Goal: Information Seeking & Learning: Find specific fact

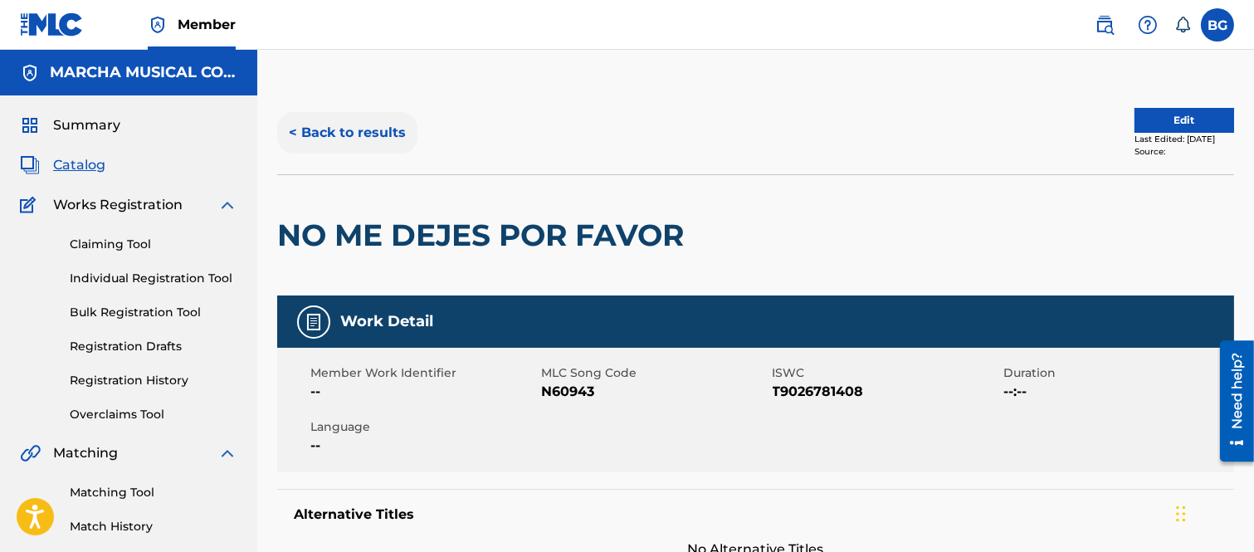
click at [294, 130] on button "< Back to results" at bounding box center [347, 132] width 140 height 41
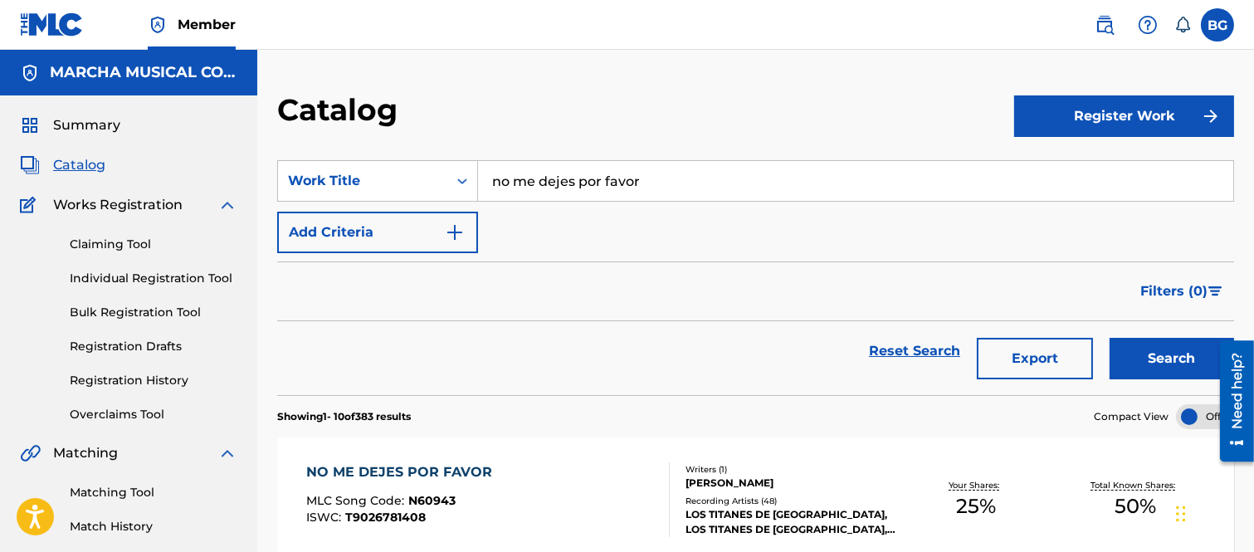
click at [666, 183] on input "no me dejes por favor" at bounding box center [855, 181] width 755 height 40
type input "n"
click at [521, 217] on strong "tres" at bounding box center [521, 218] width 27 height 16
type input "el tres letras"
click at [1155, 358] on button "Search" at bounding box center [1171, 358] width 124 height 41
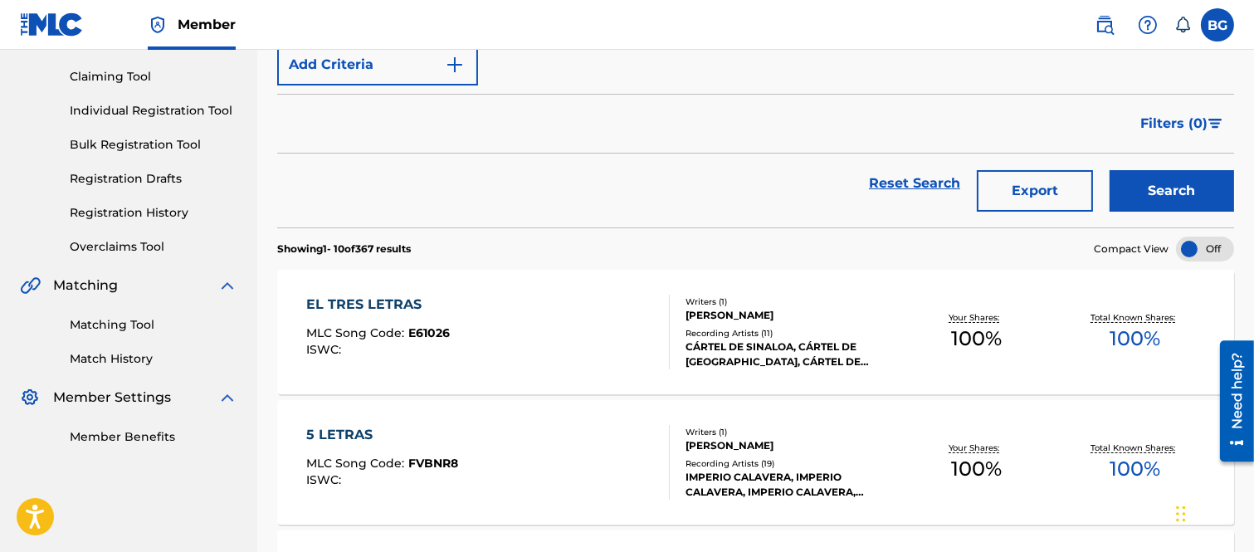
scroll to position [184, 0]
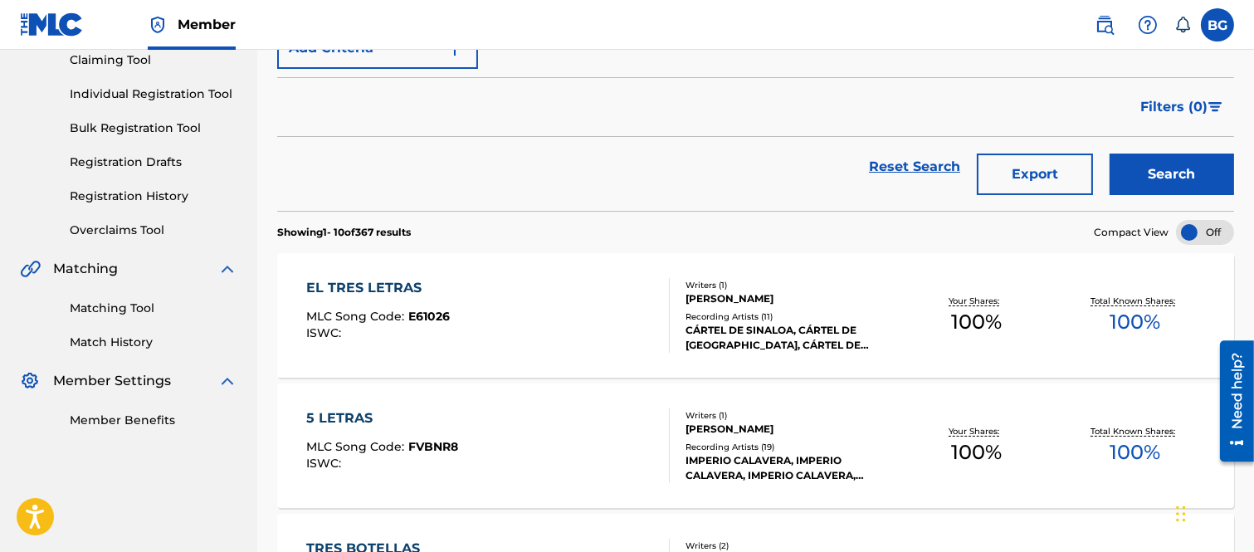
click at [397, 288] on div "EL TRES LETRAS" at bounding box center [378, 288] width 144 height 20
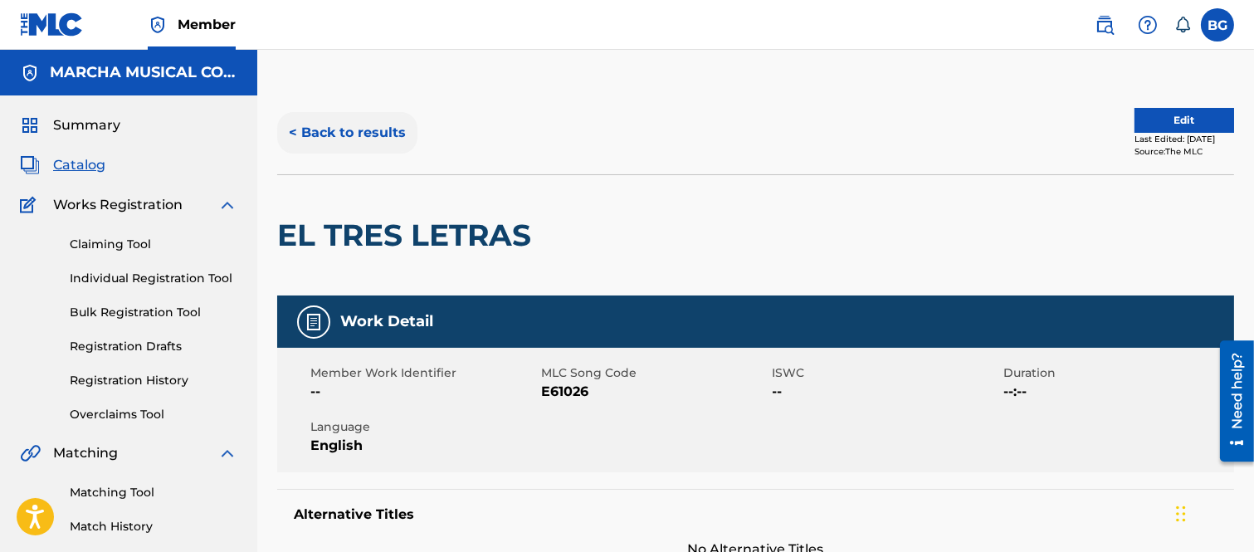
click at [299, 129] on button "< Back to results" at bounding box center [347, 132] width 140 height 41
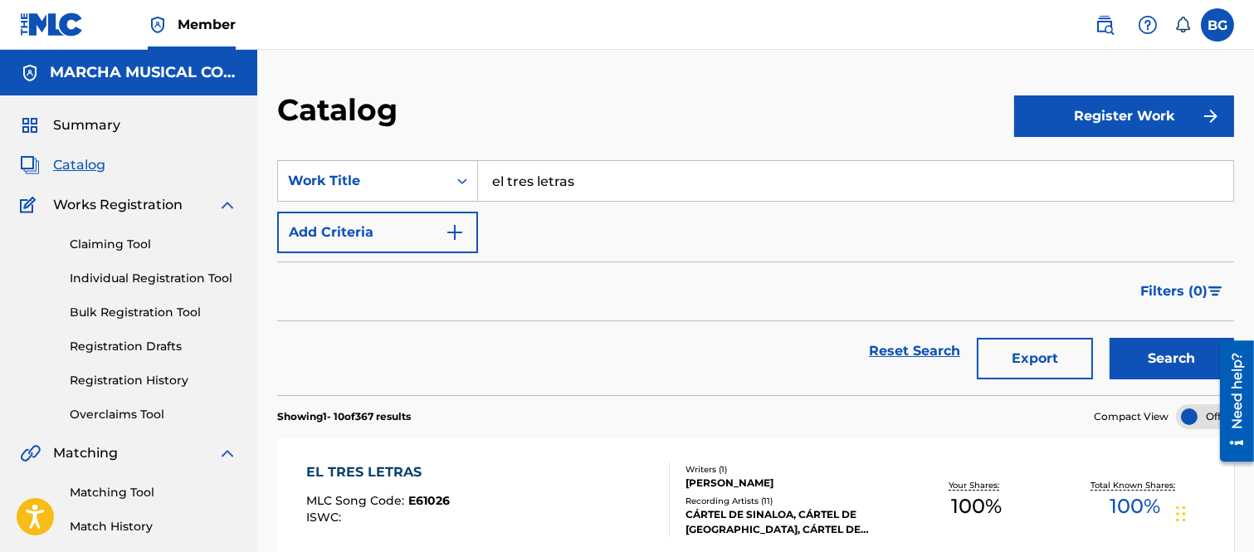
click at [607, 183] on input "el tres letras" at bounding box center [855, 181] width 755 height 40
type input "e"
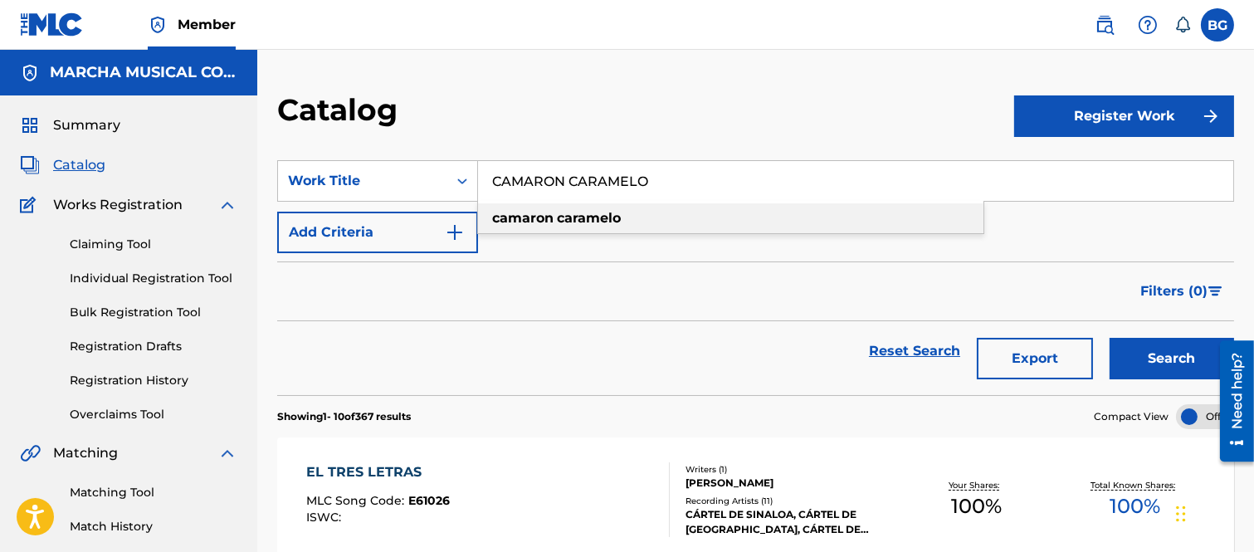
click at [551, 214] on strong "camaron" at bounding box center [522, 218] width 61 height 16
type input "camaron caramelo"
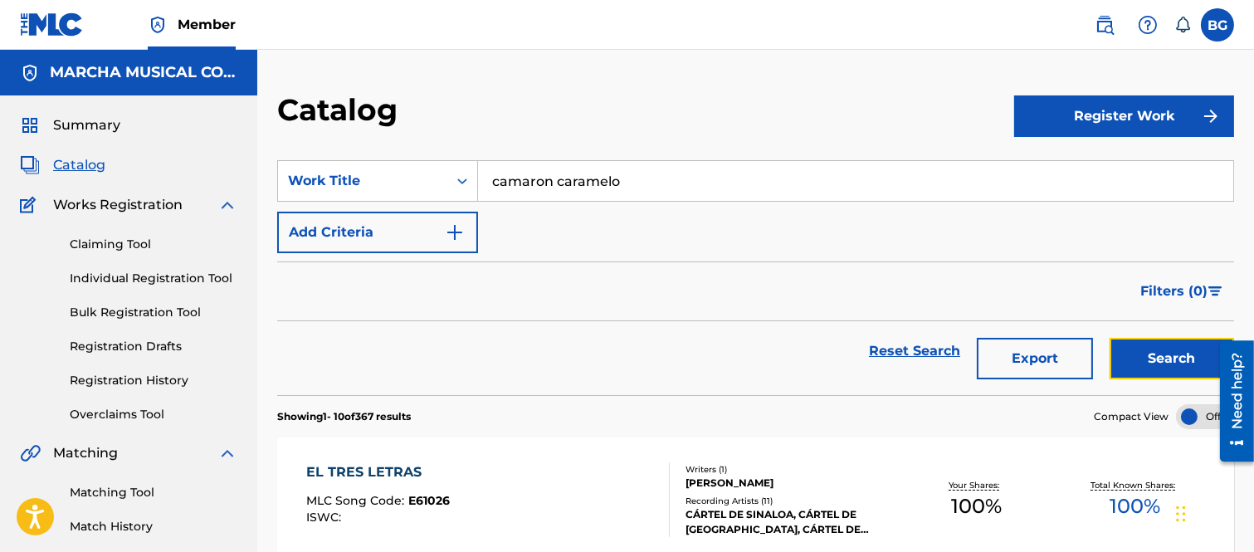
drag, startPoint x: 1138, startPoint y: 351, endPoint x: 1128, endPoint y: 343, distance: 11.8
click at [1135, 348] on button "Search" at bounding box center [1171, 358] width 124 height 41
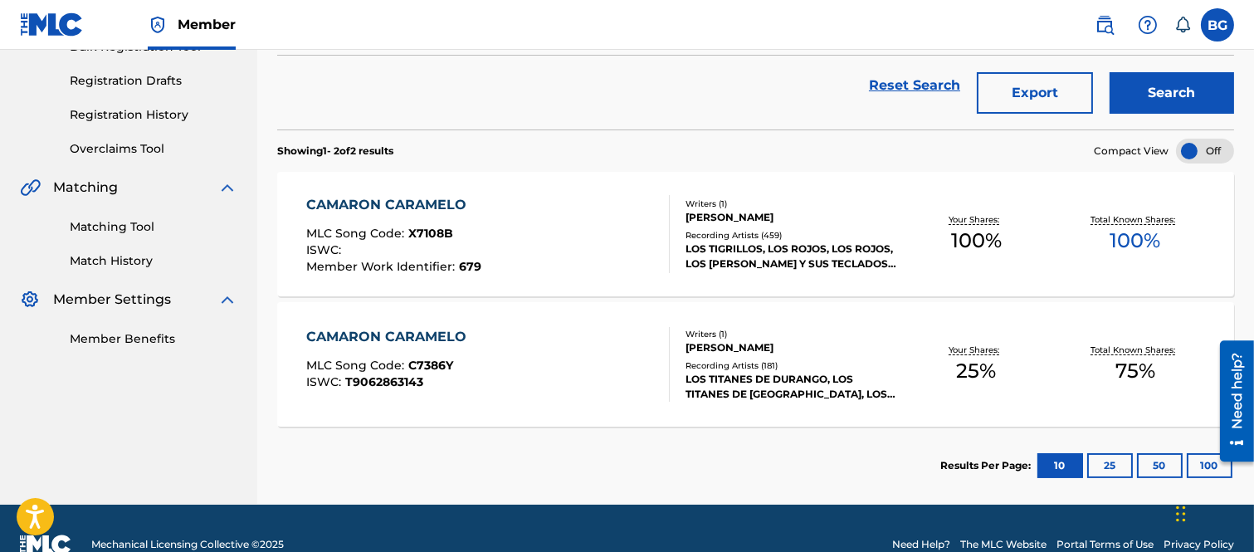
scroll to position [276, 0]
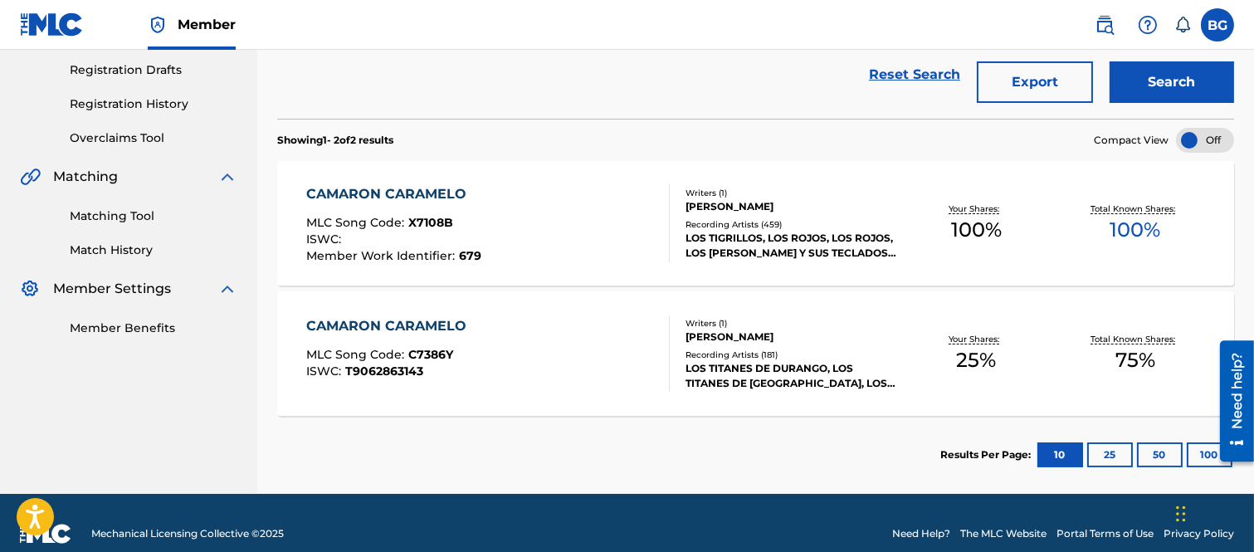
click at [409, 324] on div "CAMARON CARAMELO" at bounding box center [390, 326] width 168 height 20
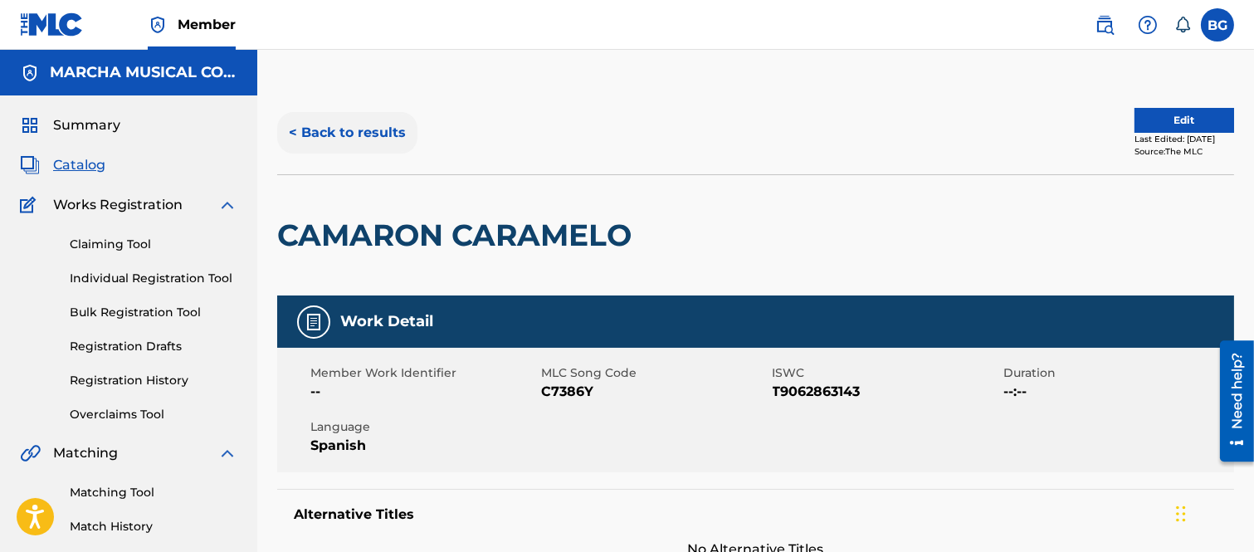
click at [295, 129] on button "< Back to results" at bounding box center [347, 132] width 140 height 41
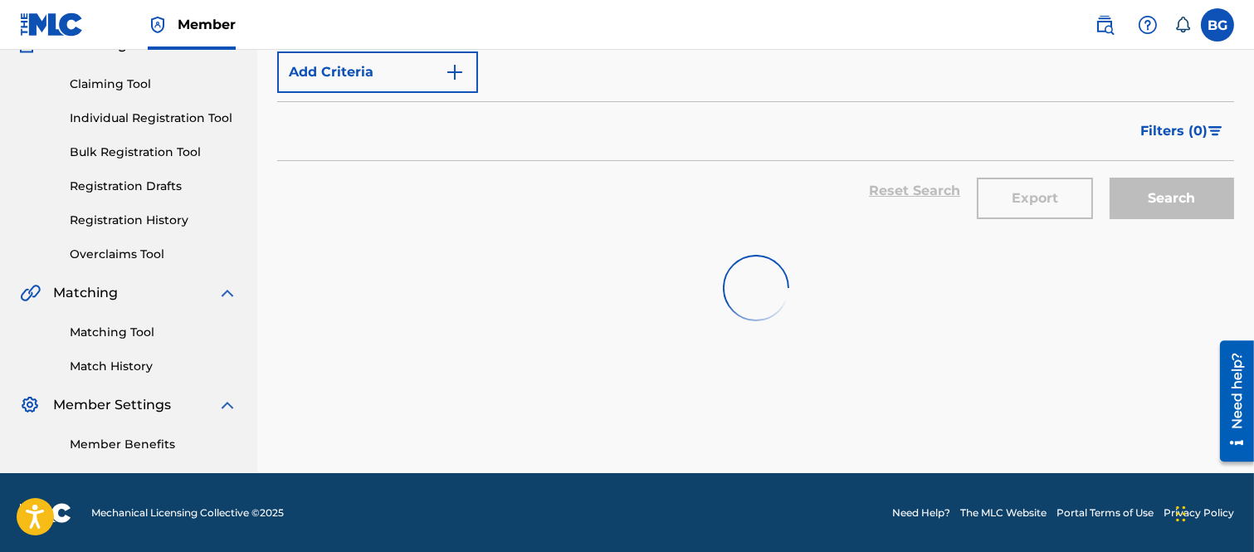
scroll to position [254, 0]
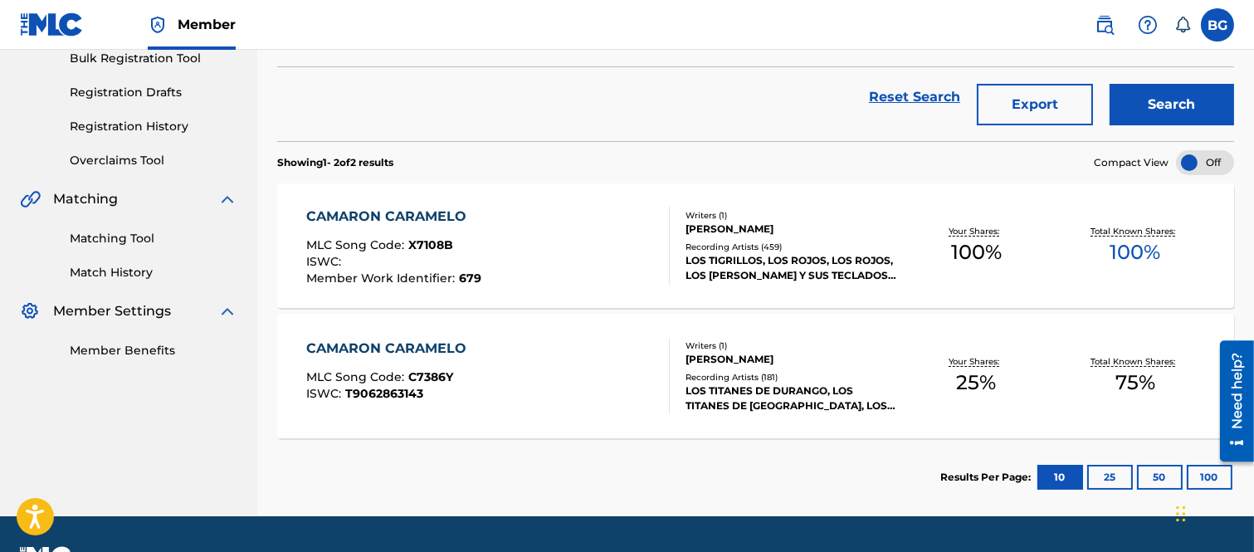
click at [404, 221] on div "CAMARON CARAMELO" at bounding box center [393, 217] width 175 height 20
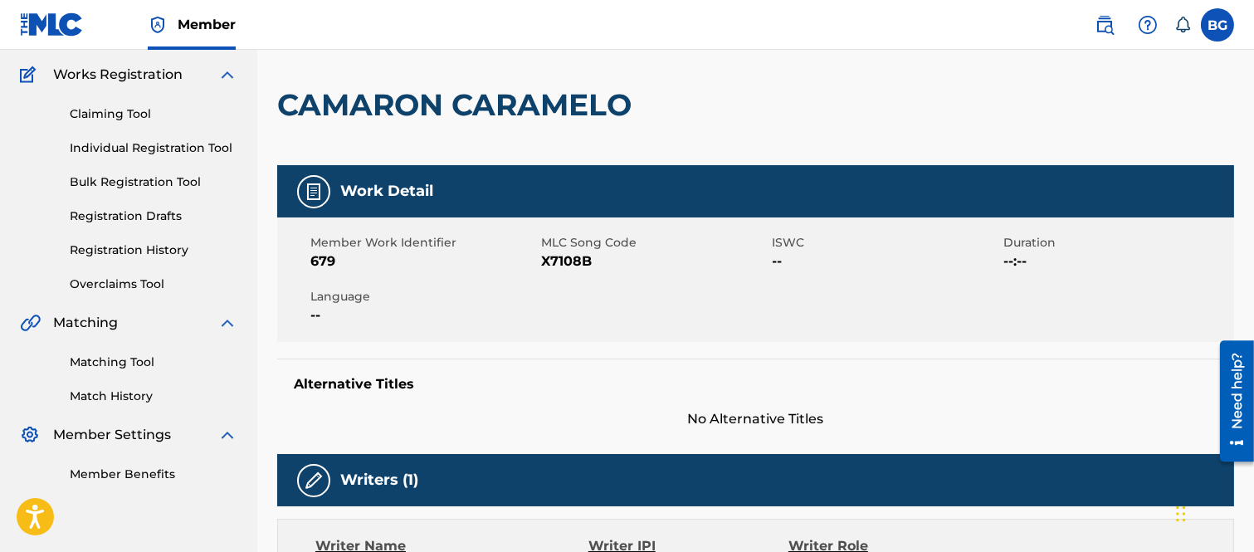
scroll to position [92, 0]
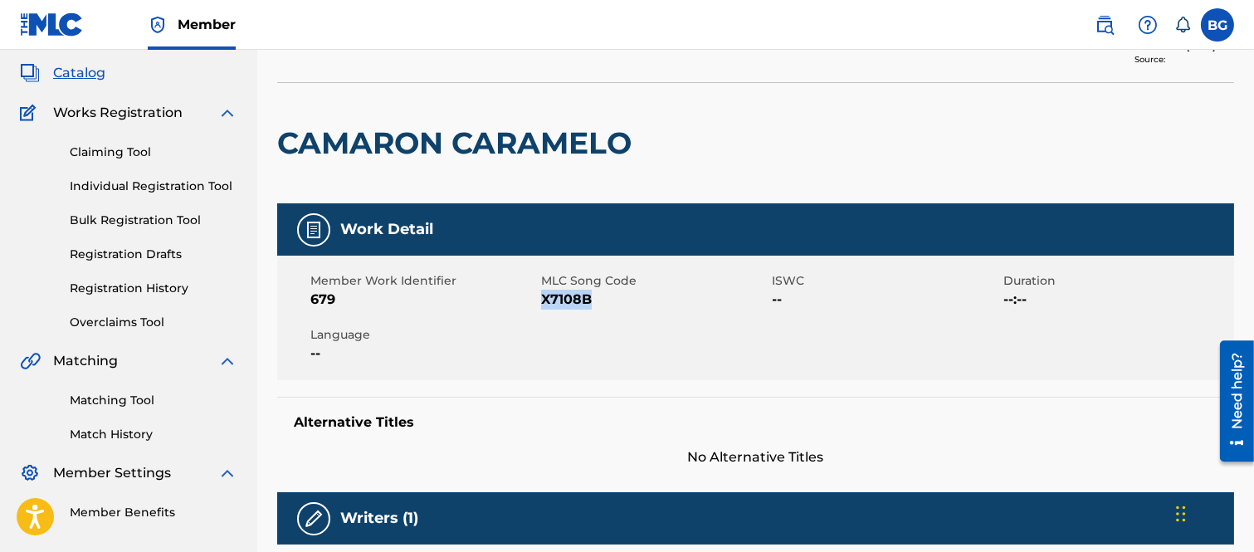
drag, startPoint x: 541, startPoint y: 295, endPoint x: 592, endPoint y: 302, distance: 51.0
click at [592, 302] on span "X7108B" at bounding box center [654, 300] width 227 height 20
copy span "X7108B"
click at [703, 287] on span "MLC Song Code" at bounding box center [654, 280] width 227 height 17
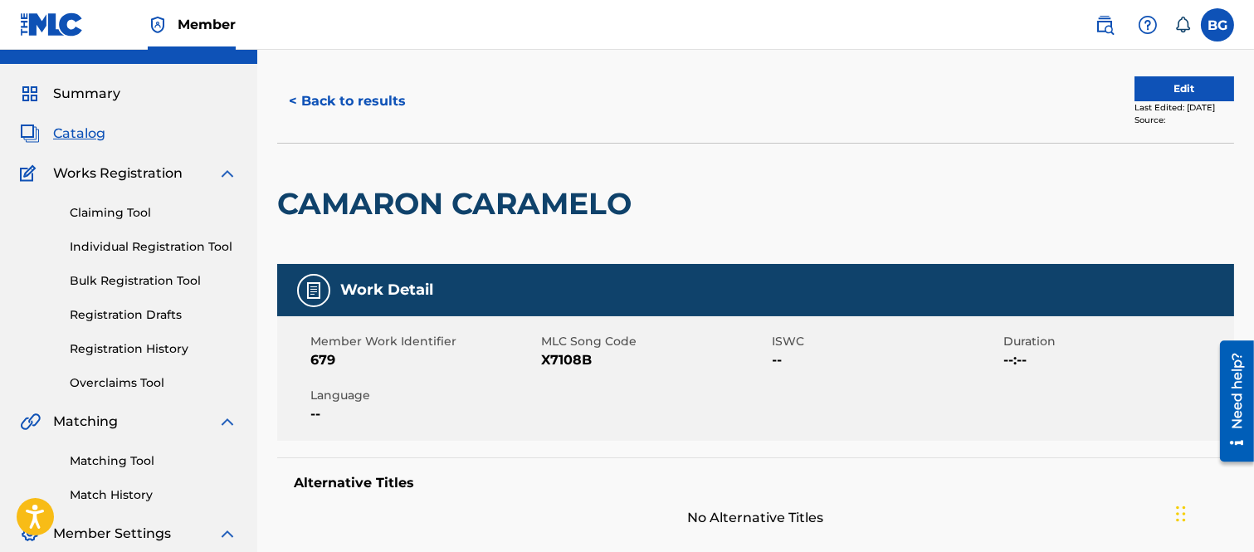
scroll to position [0, 0]
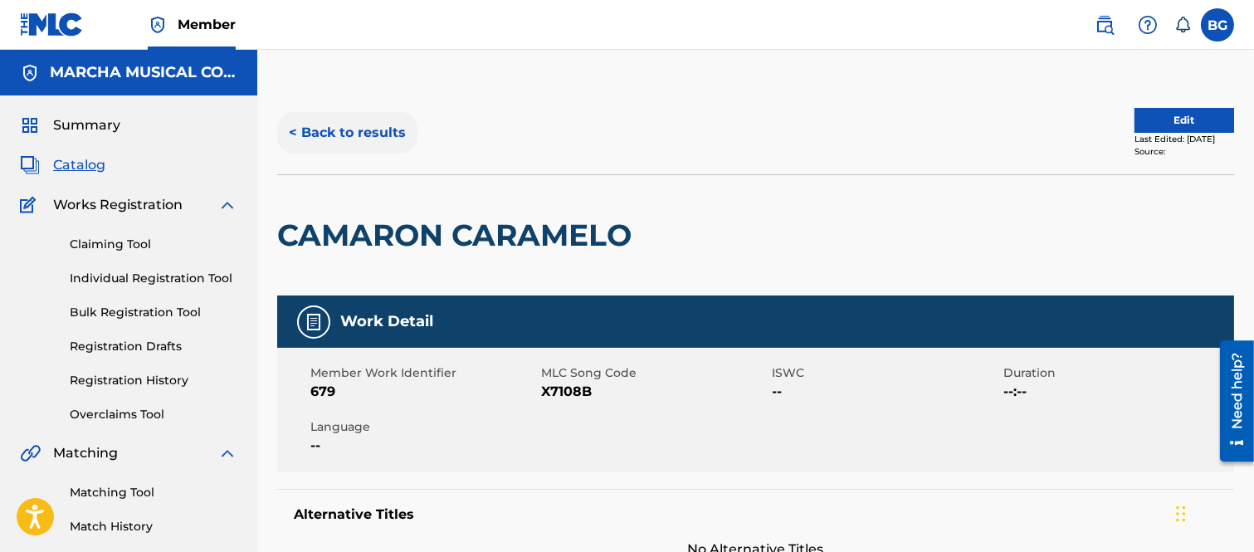
click at [295, 129] on button "< Back to results" at bounding box center [347, 132] width 140 height 41
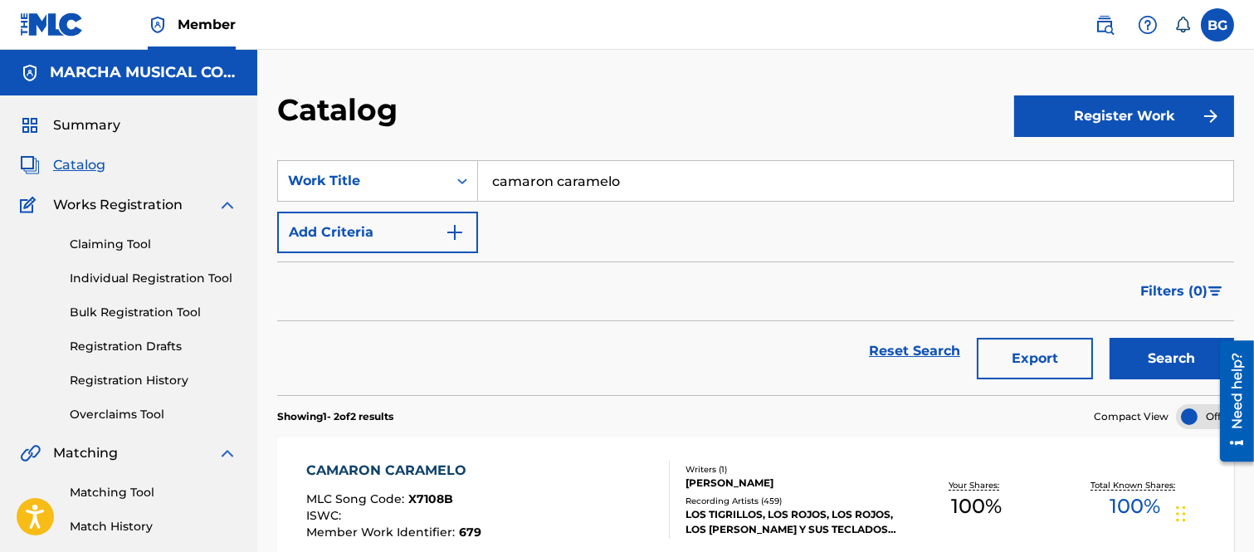
click at [646, 177] on input "camaron caramelo" at bounding box center [855, 181] width 755 height 40
type input "c"
click at [578, 222] on strong "es" at bounding box center [578, 218] width 16 height 16
type input "que bonito es el amor"
drag, startPoint x: 1170, startPoint y: 367, endPoint x: 1077, endPoint y: 350, distance: 94.4
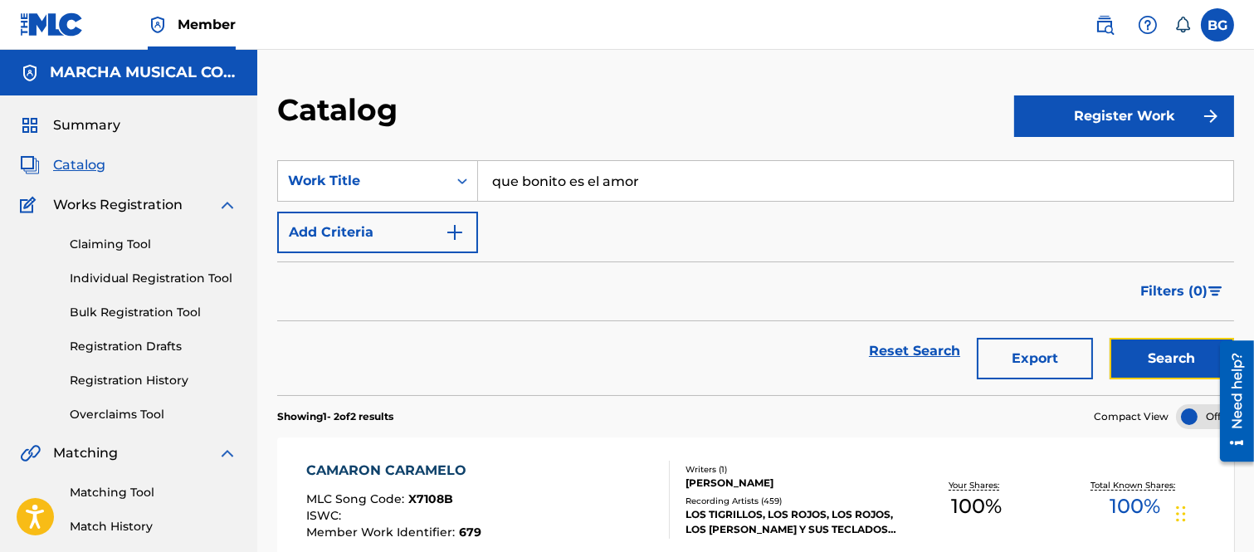
click at [1168, 366] on button "Search" at bounding box center [1171, 358] width 124 height 41
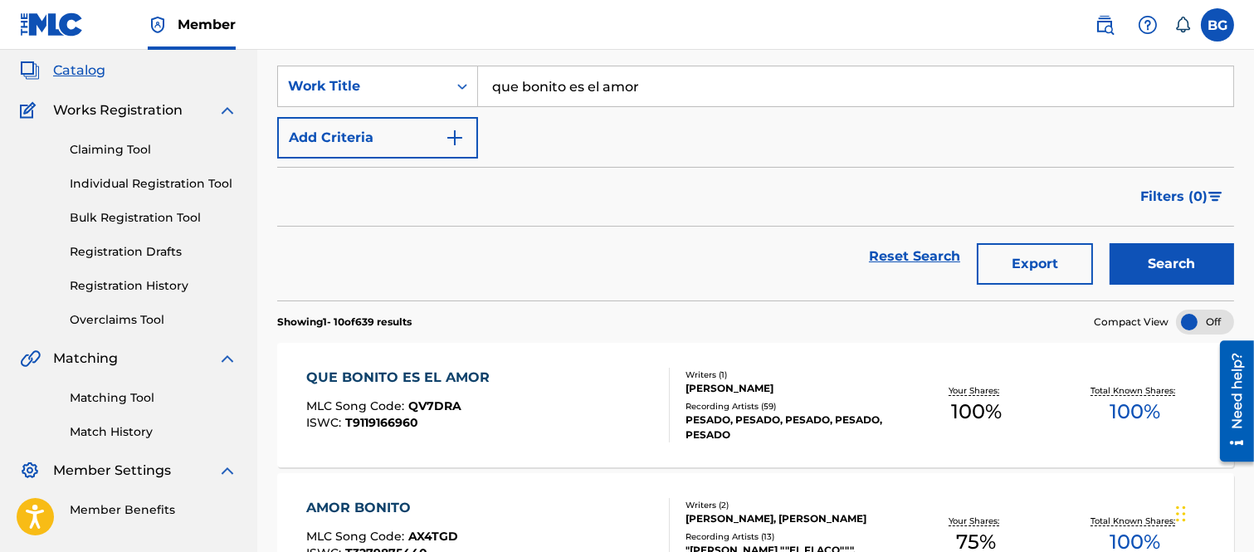
scroll to position [184, 0]
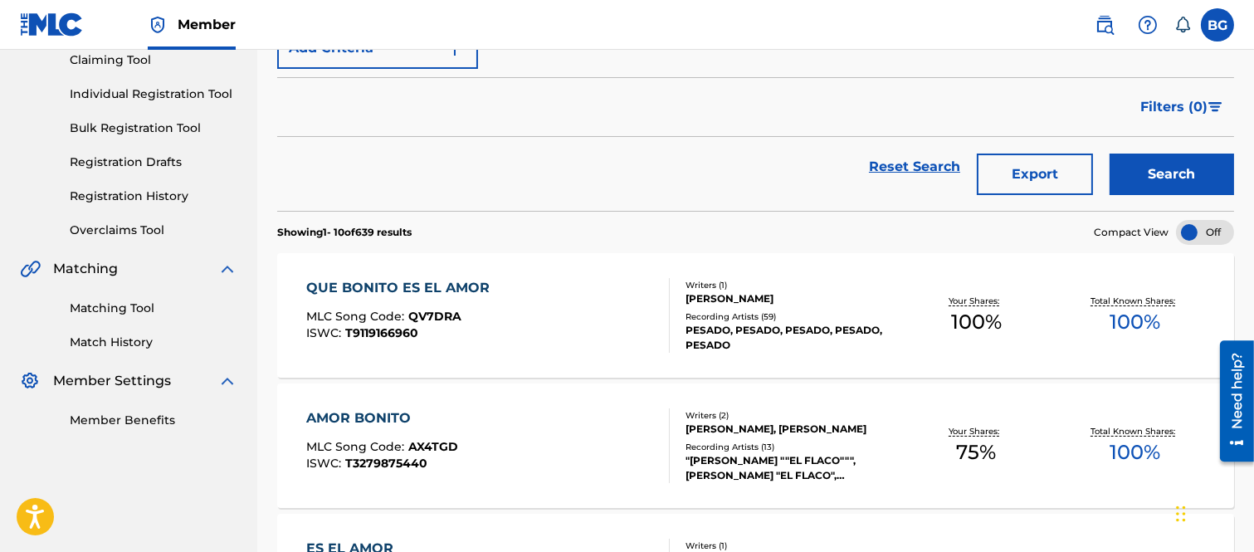
click at [395, 283] on div "QUE BONITO ES EL AMOR" at bounding box center [402, 288] width 192 height 20
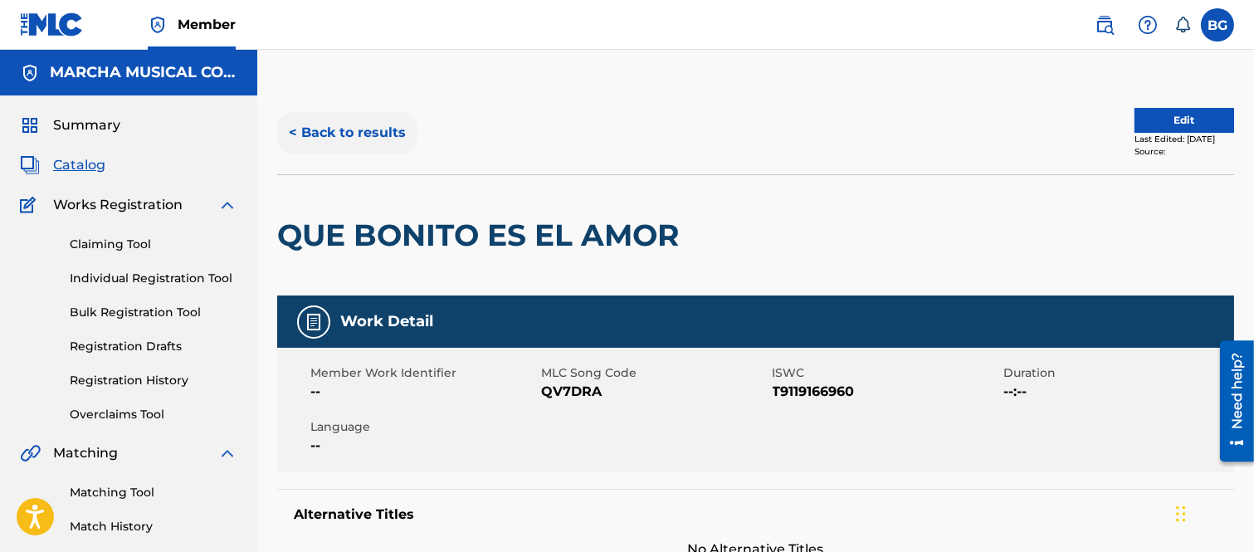
click at [294, 129] on button "< Back to results" at bounding box center [347, 132] width 140 height 41
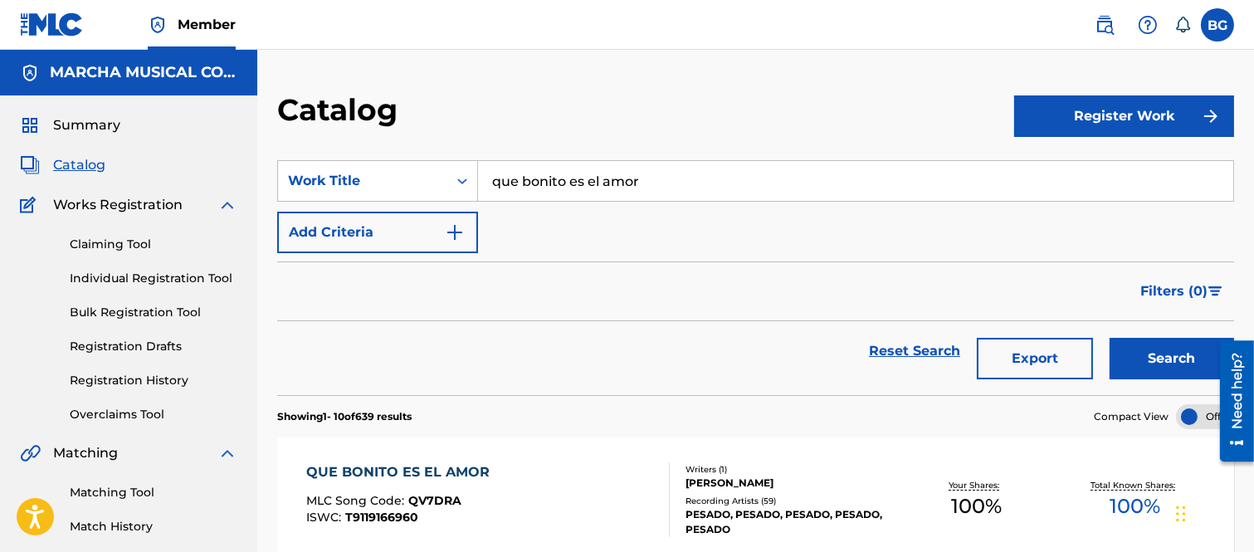
click at [113, 278] on link "Individual Registration Tool" at bounding box center [154, 278] width 168 height 17
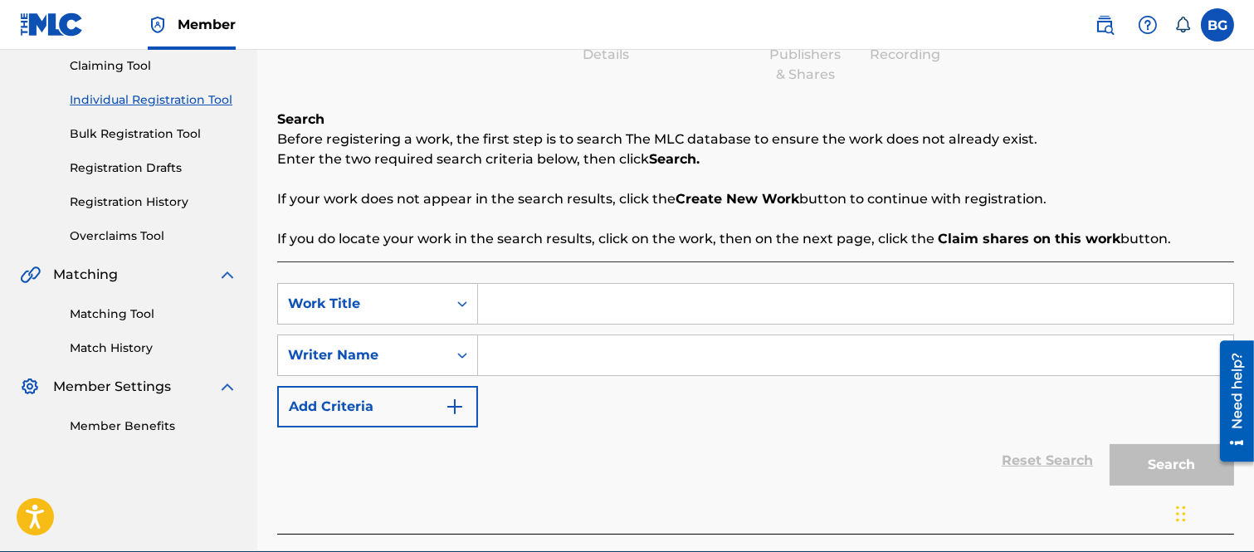
scroll to position [184, 0]
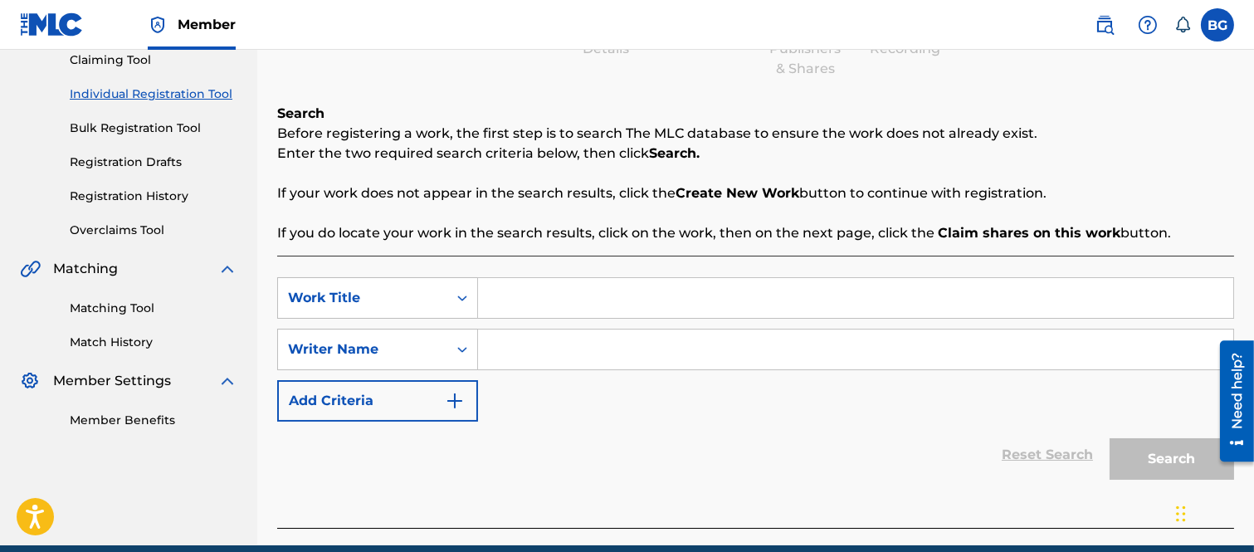
click at [535, 292] on input "Search Form" at bounding box center [855, 298] width 755 height 40
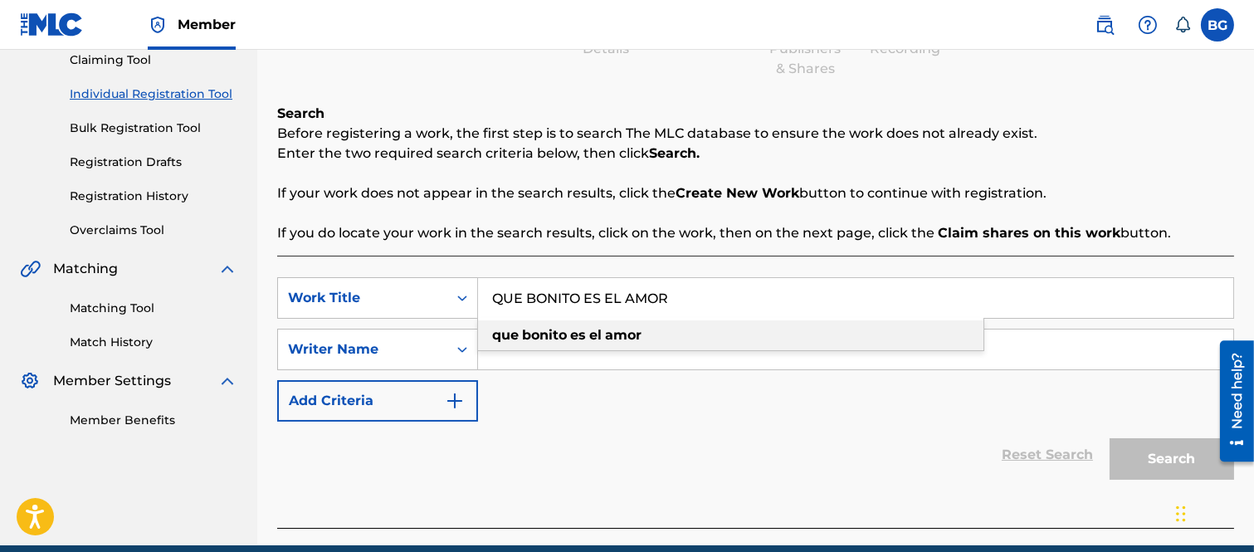
click at [509, 334] on strong "que" at bounding box center [505, 335] width 27 height 16
type input "que bonito es el amor"
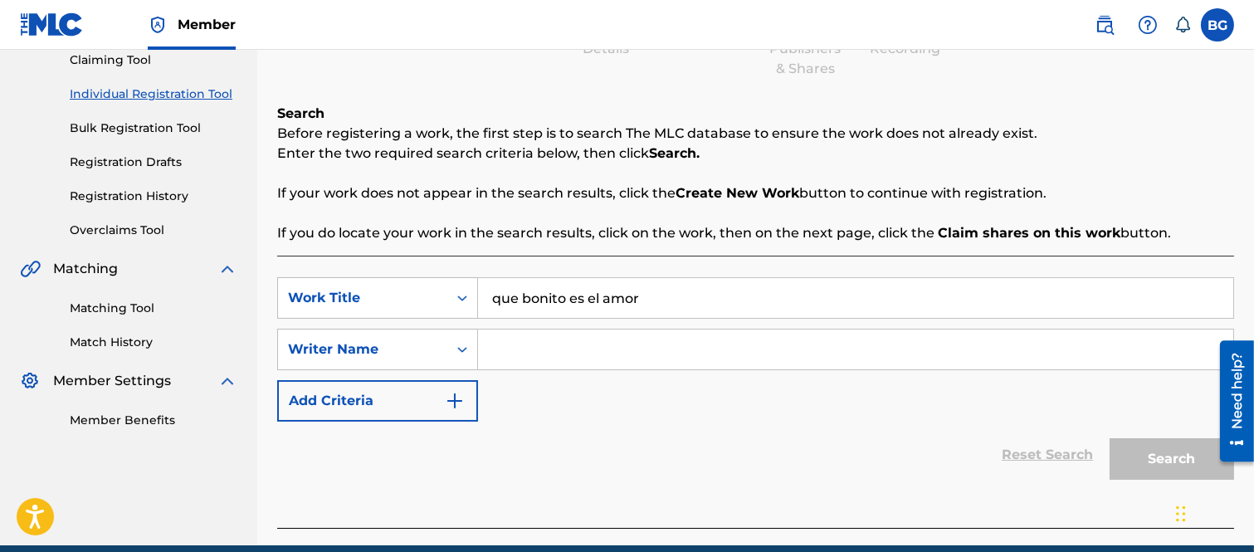
click at [498, 350] on input "Search Form" at bounding box center [855, 349] width 755 height 40
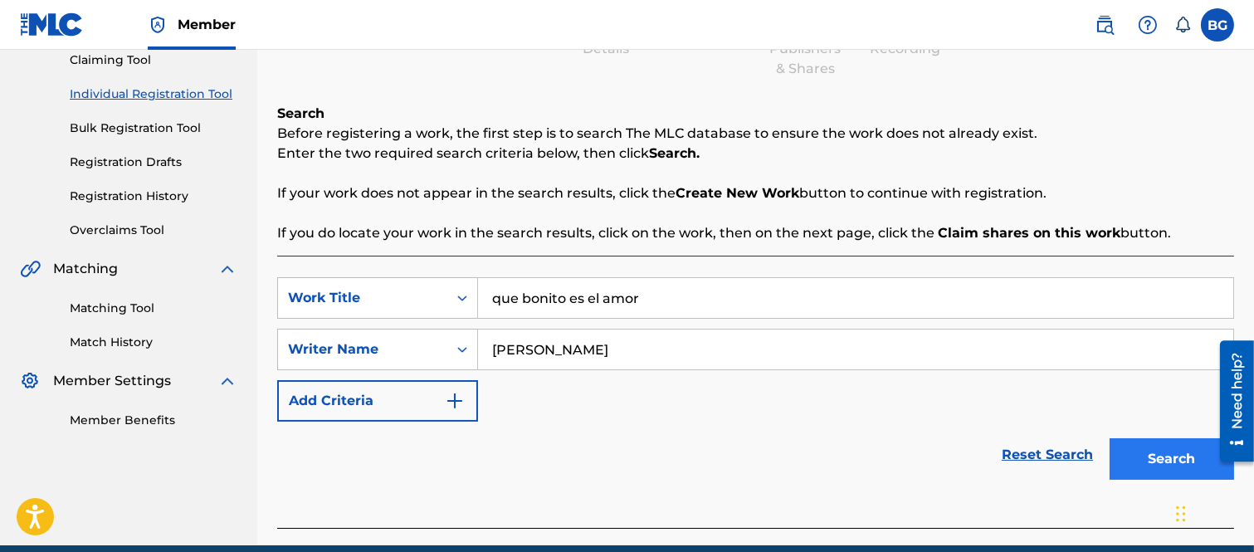
type input "[PERSON_NAME]"
click at [1155, 452] on button "Search" at bounding box center [1171, 458] width 124 height 41
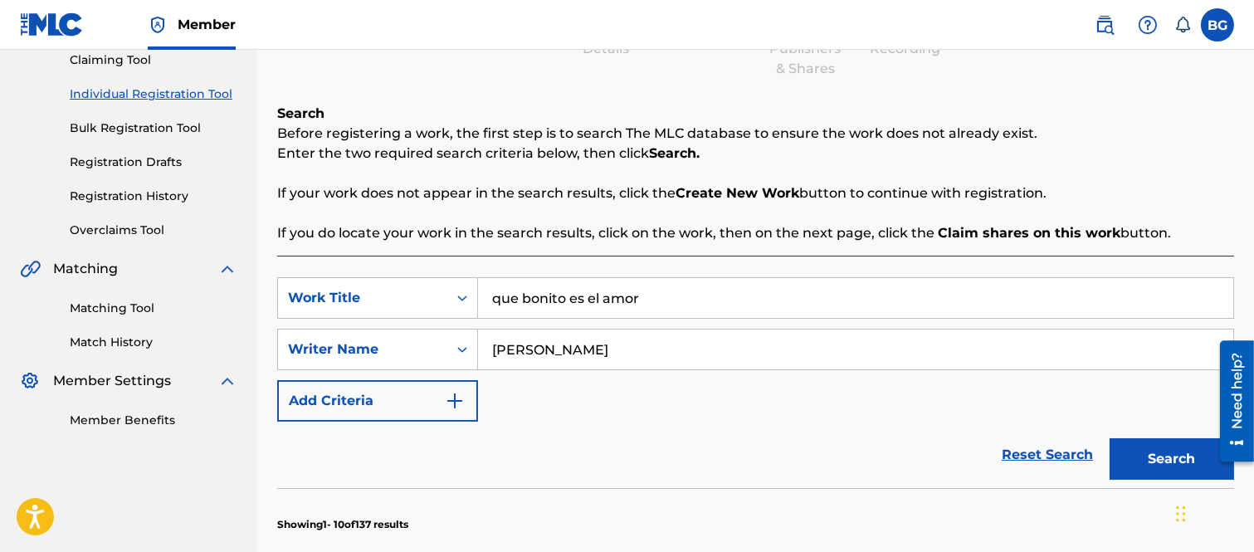
scroll to position [460, 0]
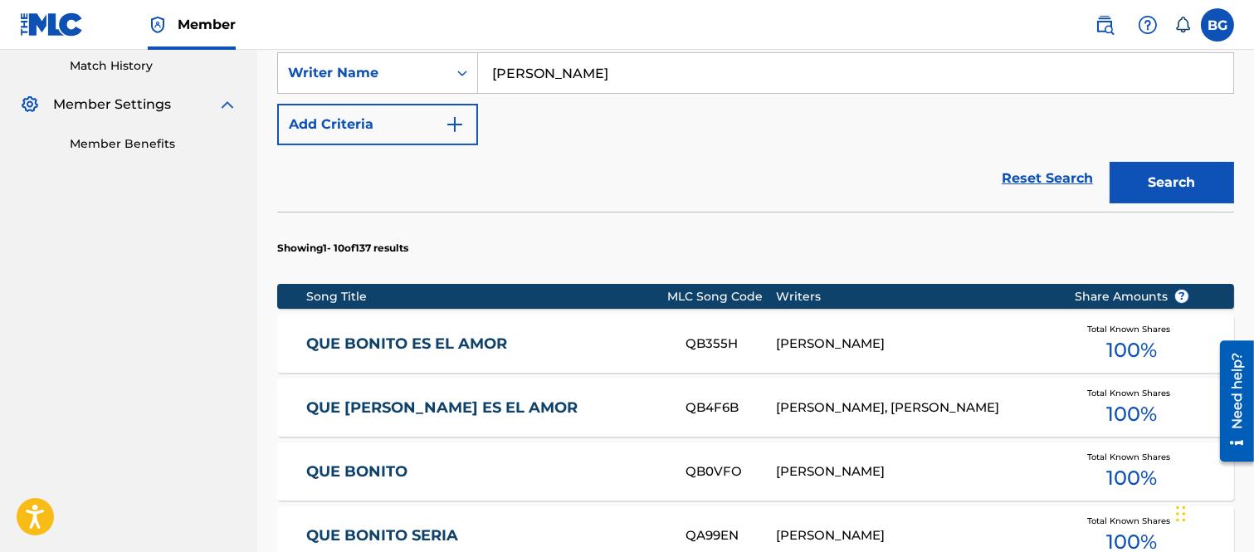
click at [430, 341] on link "QUE BONITO ES EL AMOR" at bounding box center [484, 343] width 357 height 19
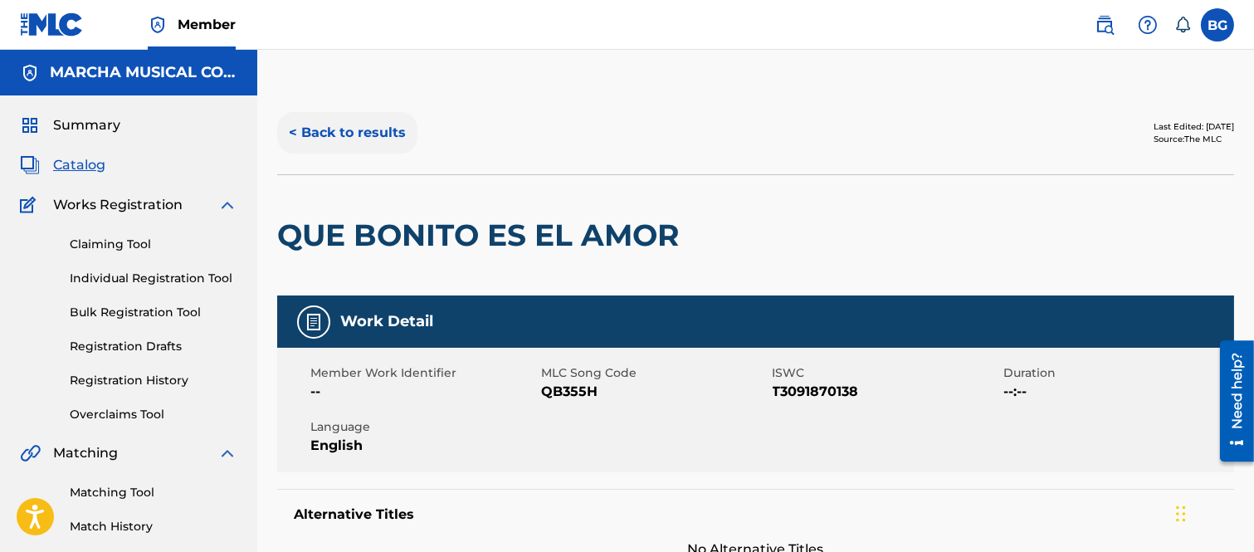
click at [294, 127] on button "< Back to results" at bounding box center [347, 132] width 140 height 41
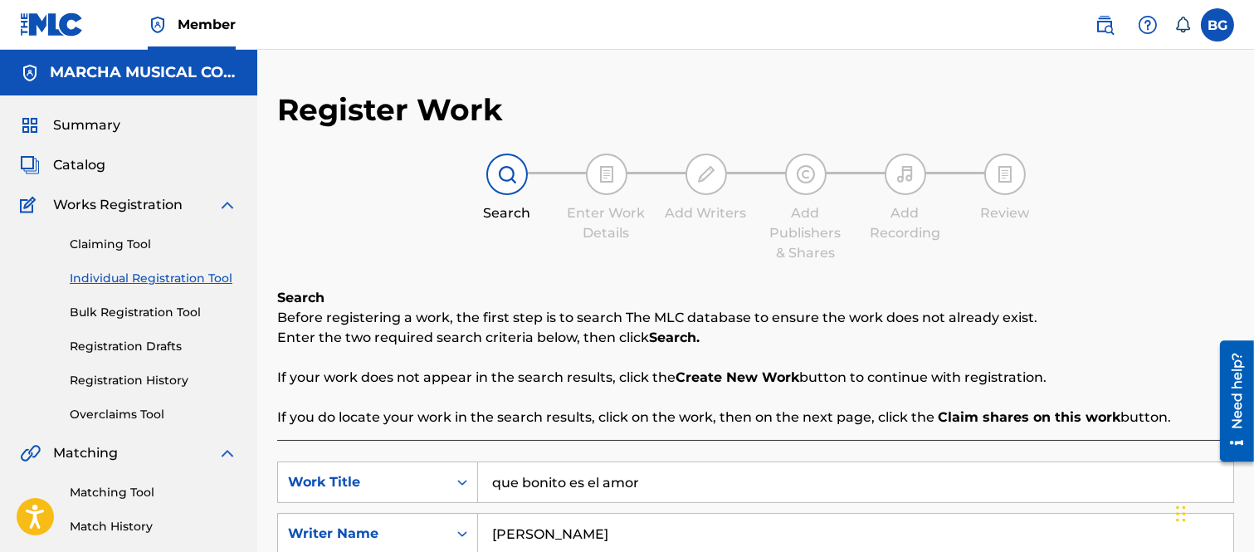
scroll to position [203, 0]
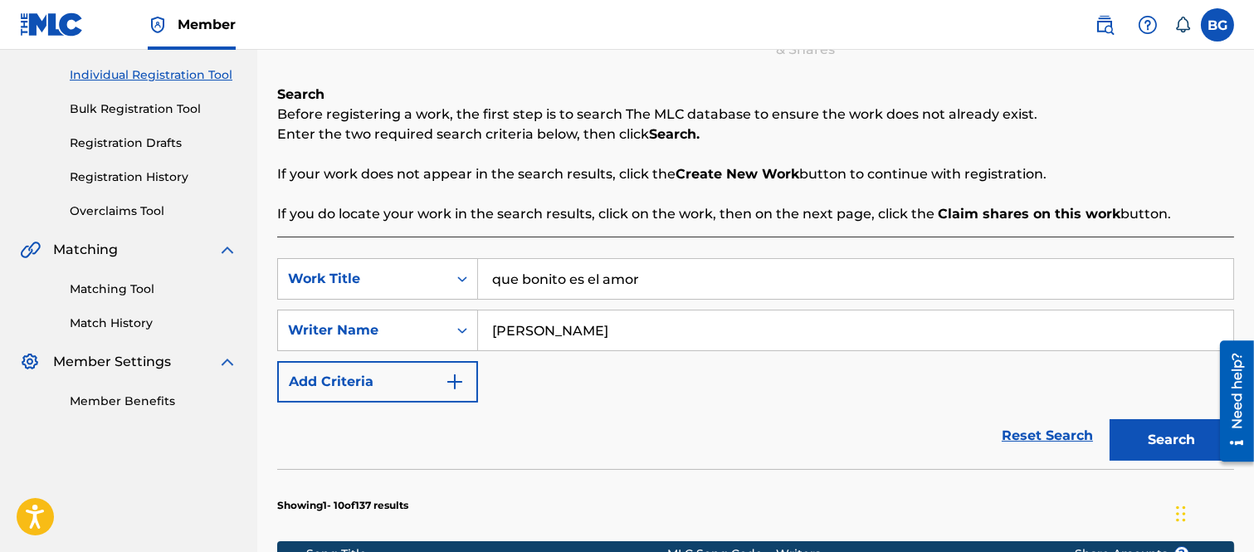
click at [657, 277] on input "que bonito es el amor" at bounding box center [855, 279] width 755 height 40
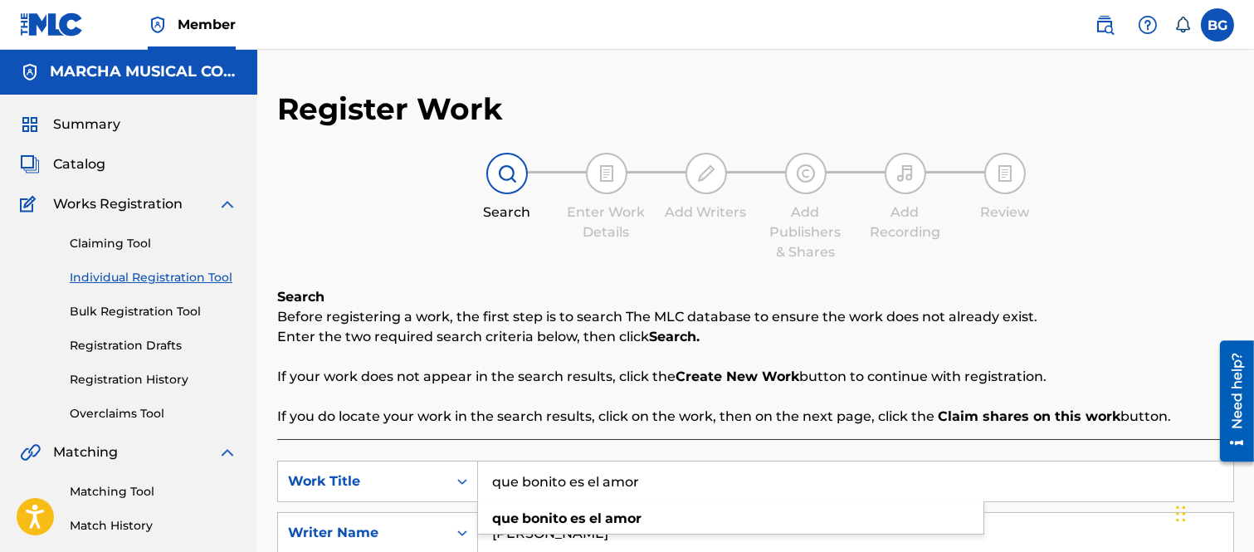
scroll to position [0, 0]
click at [95, 163] on span "Catalog" at bounding box center [79, 165] width 52 height 20
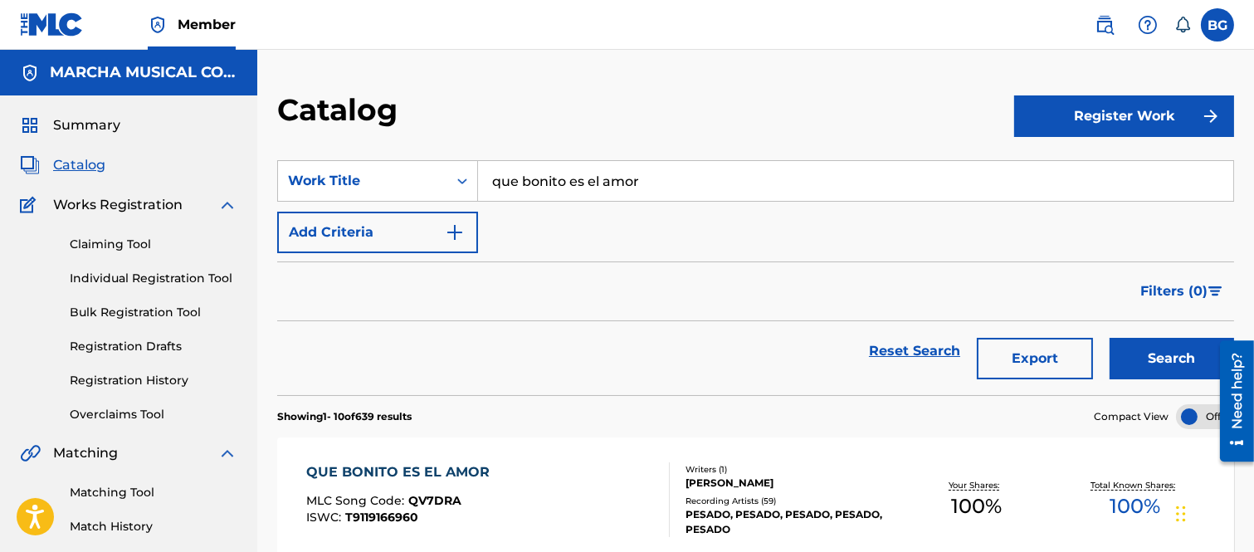
click at [653, 174] on input "que bonito es el amor" at bounding box center [855, 181] width 755 height 40
type input "q"
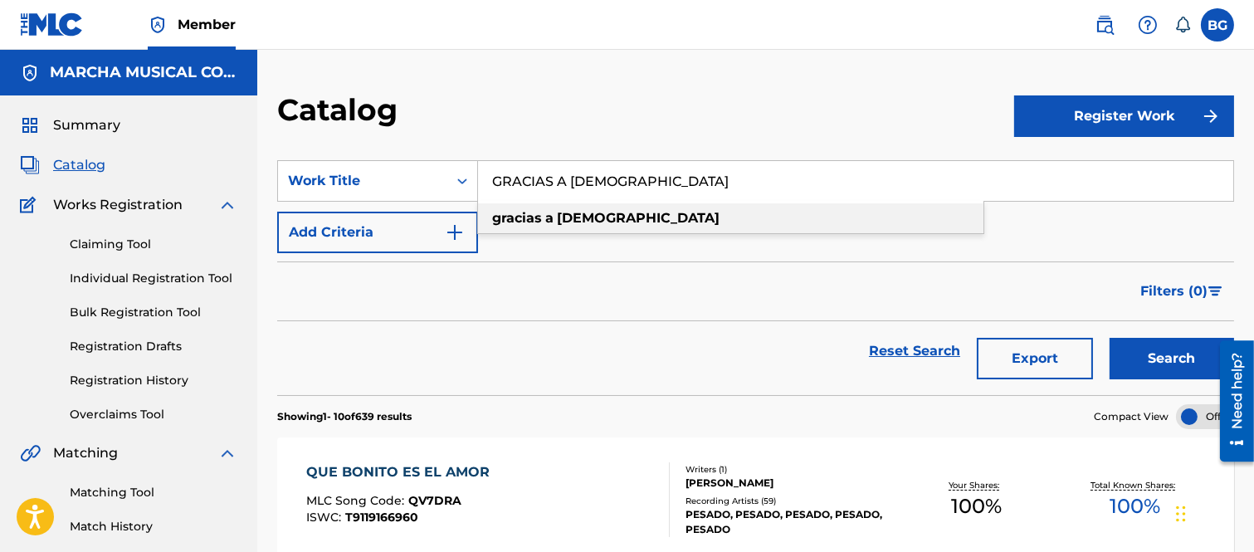
click at [544, 214] on span "Search Form" at bounding box center [543, 218] width 3 height 16
type input "gracias a [DEMOGRAPHIC_DATA]"
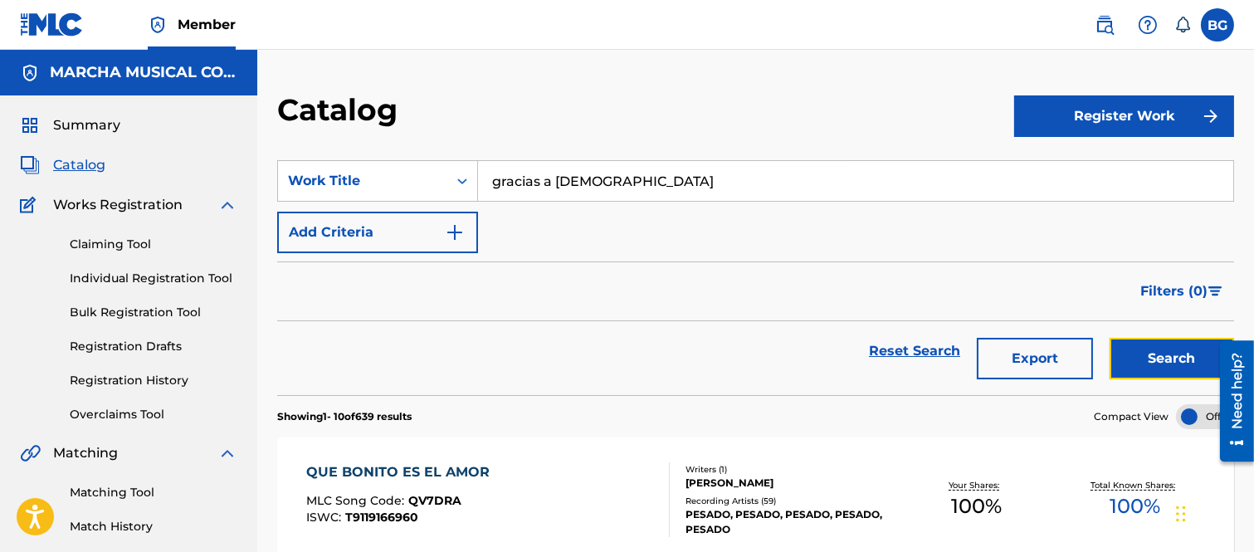
drag, startPoint x: 1157, startPoint y: 350, endPoint x: 1113, endPoint y: 324, distance: 50.9
click at [1155, 351] on button "Search" at bounding box center [1171, 358] width 124 height 41
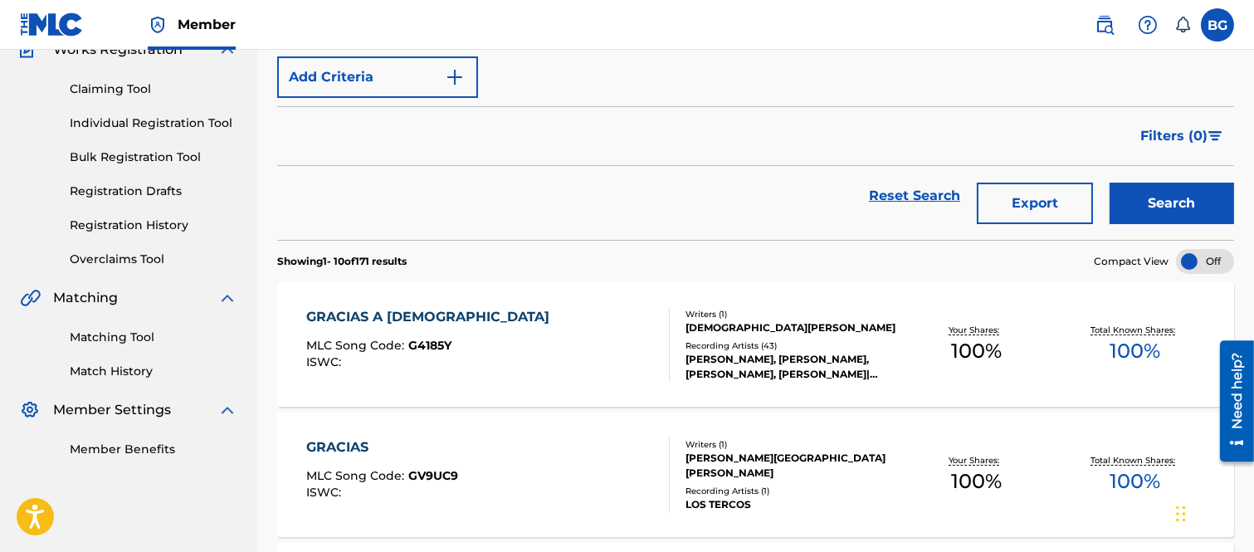
scroll to position [184, 0]
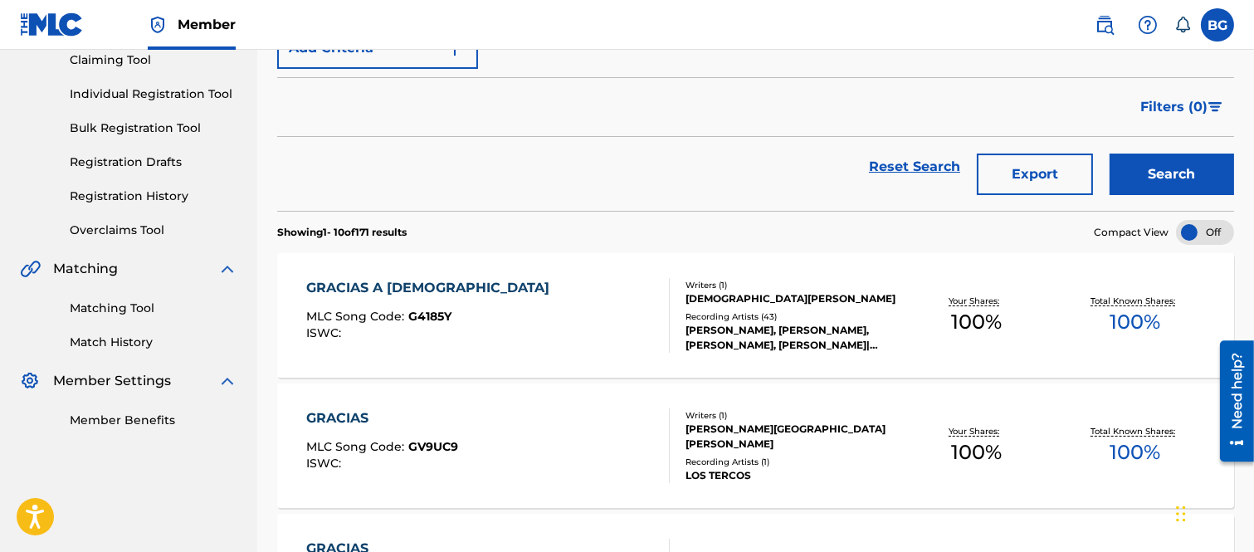
click at [379, 286] on div "GRACIAS A [DEMOGRAPHIC_DATA]" at bounding box center [431, 288] width 251 height 20
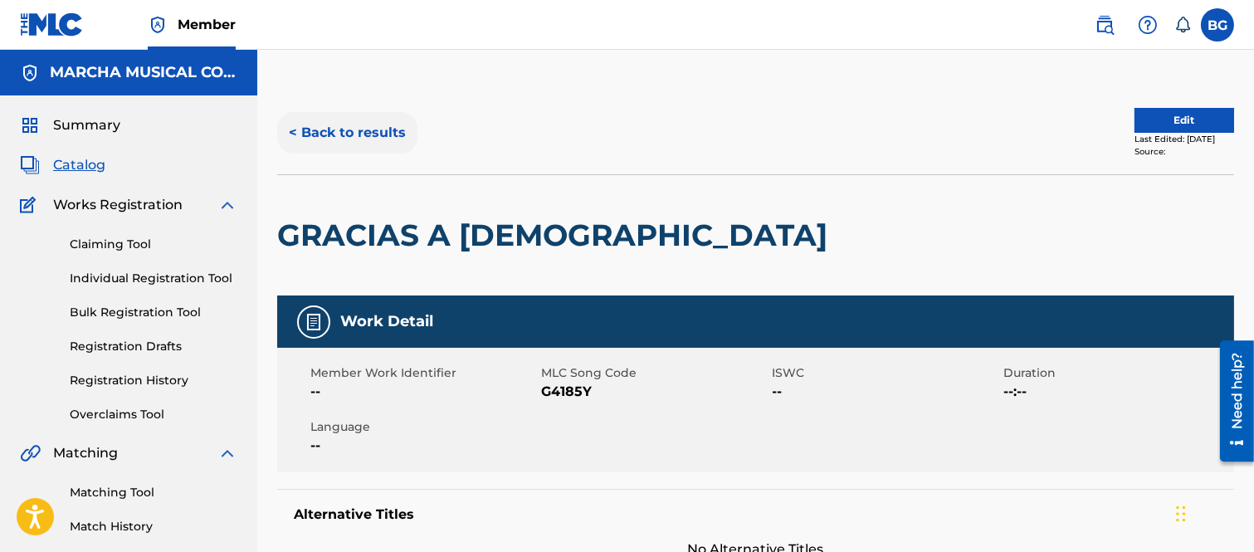
click at [290, 131] on button "< Back to results" at bounding box center [347, 132] width 140 height 41
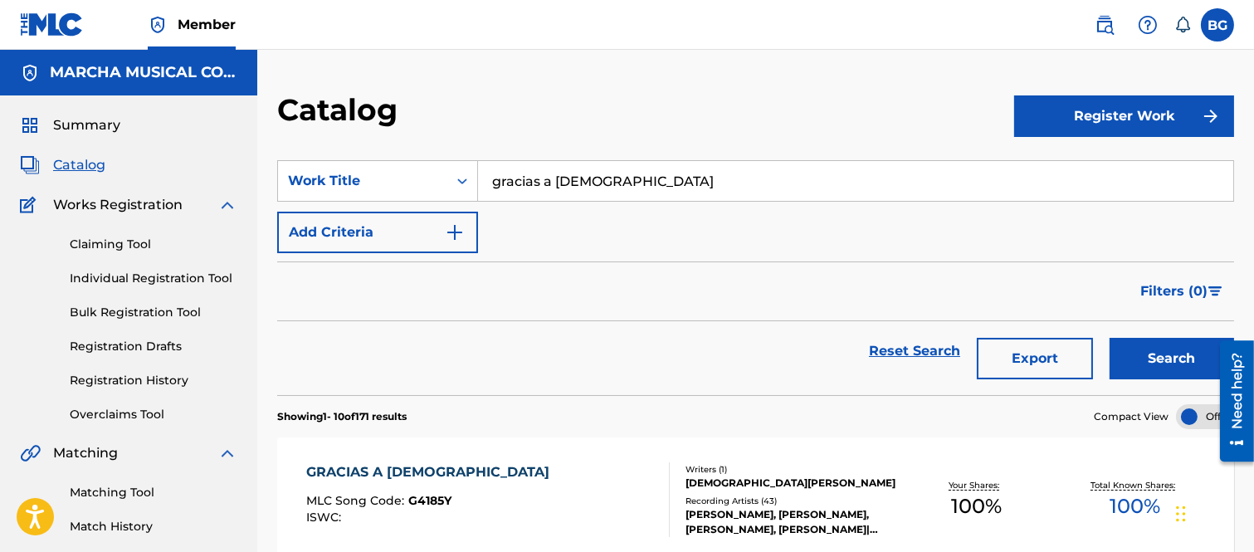
click at [611, 181] on input "gracias a [DEMOGRAPHIC_DATA]" at bounding box center [855, 181] width 755 height 40
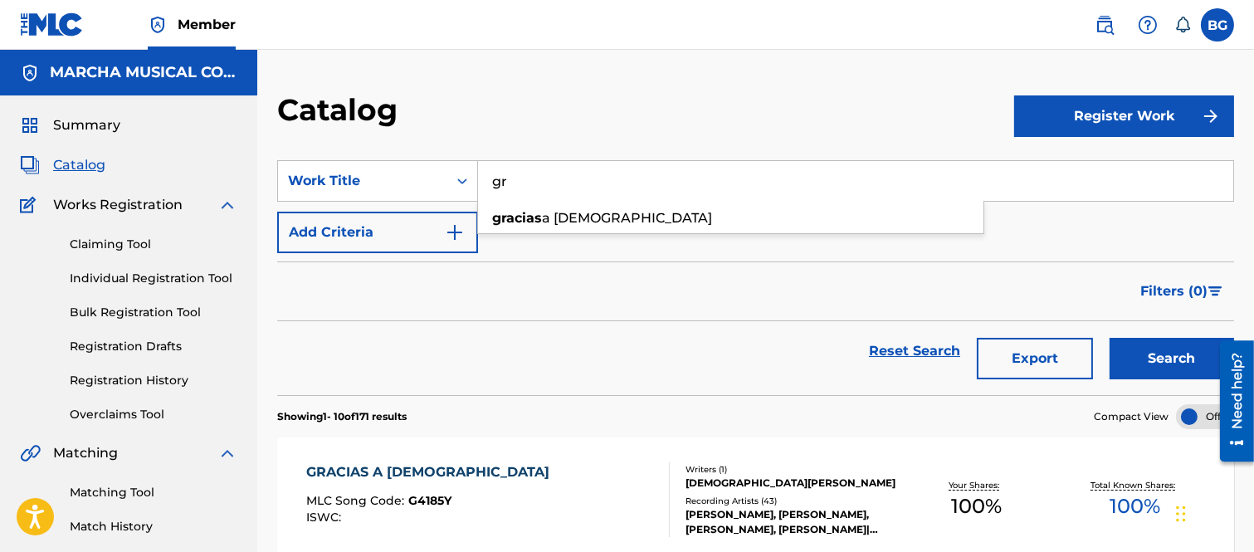
type input "g"
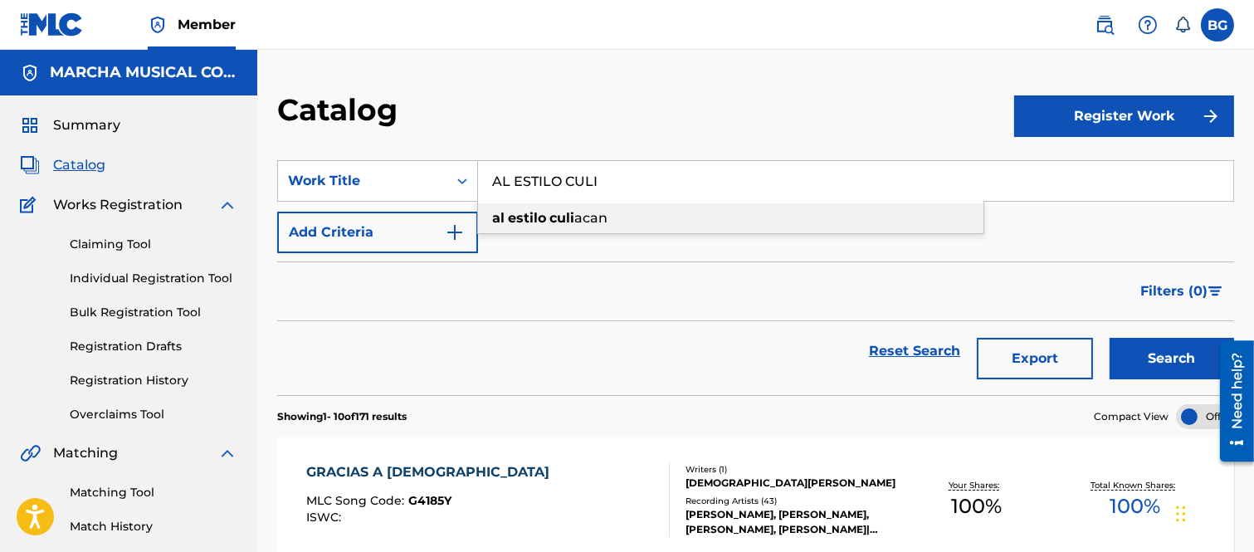
click at [520, 212] on strong "estilo" at bounding box center [527, 218] width 38 height 16
type input "al estilo culiacan"
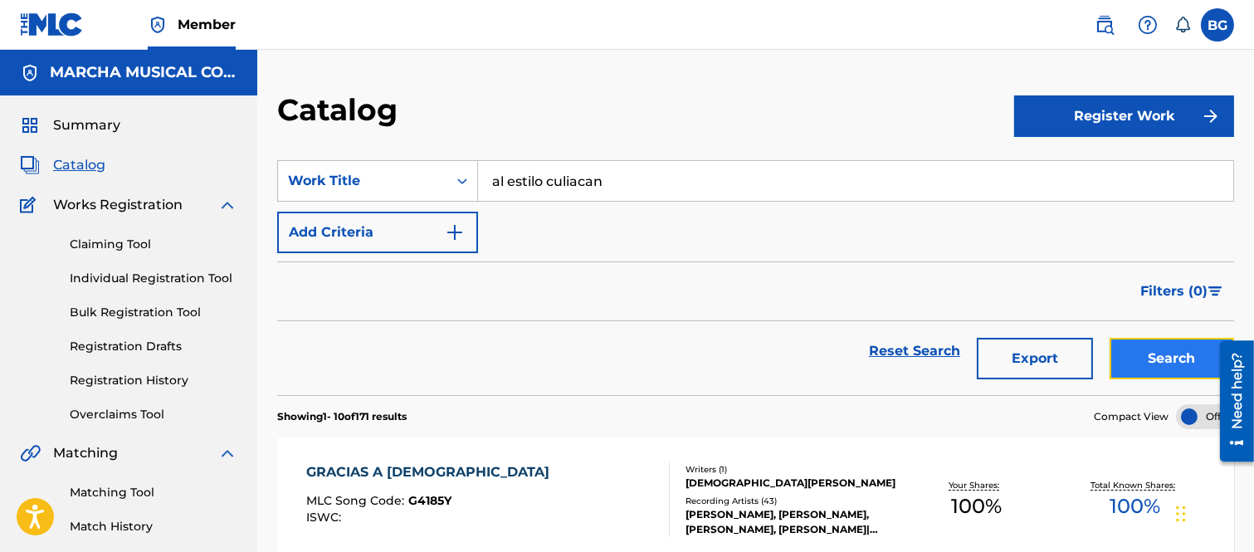
click at [1167, 360] on button "Search" at bounding box center [1171, 358] width 124 height 41
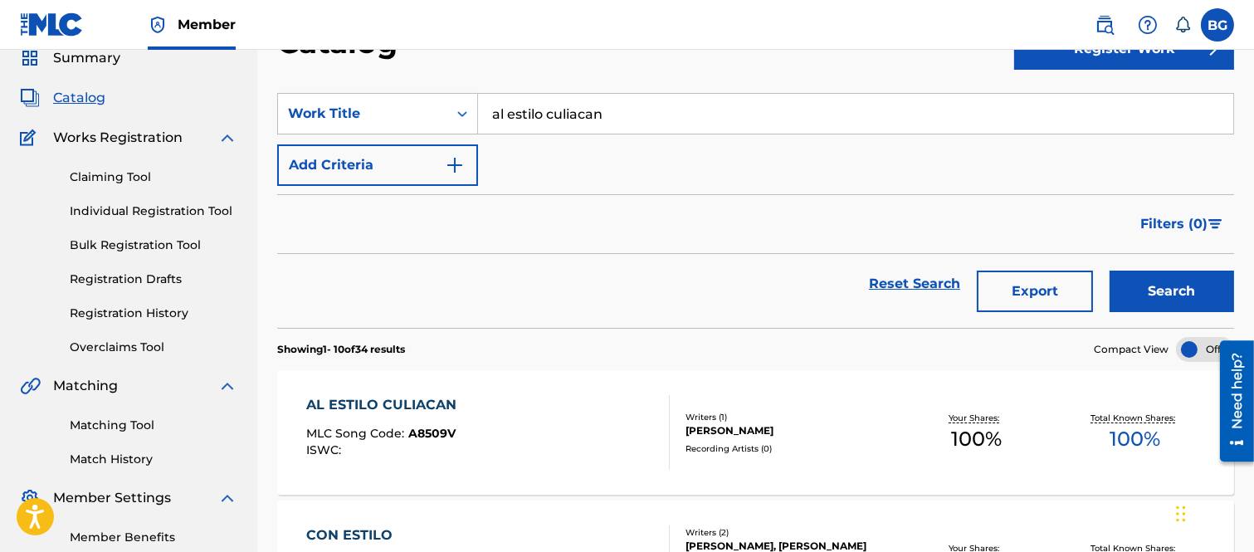
scroll to position [184, 0]
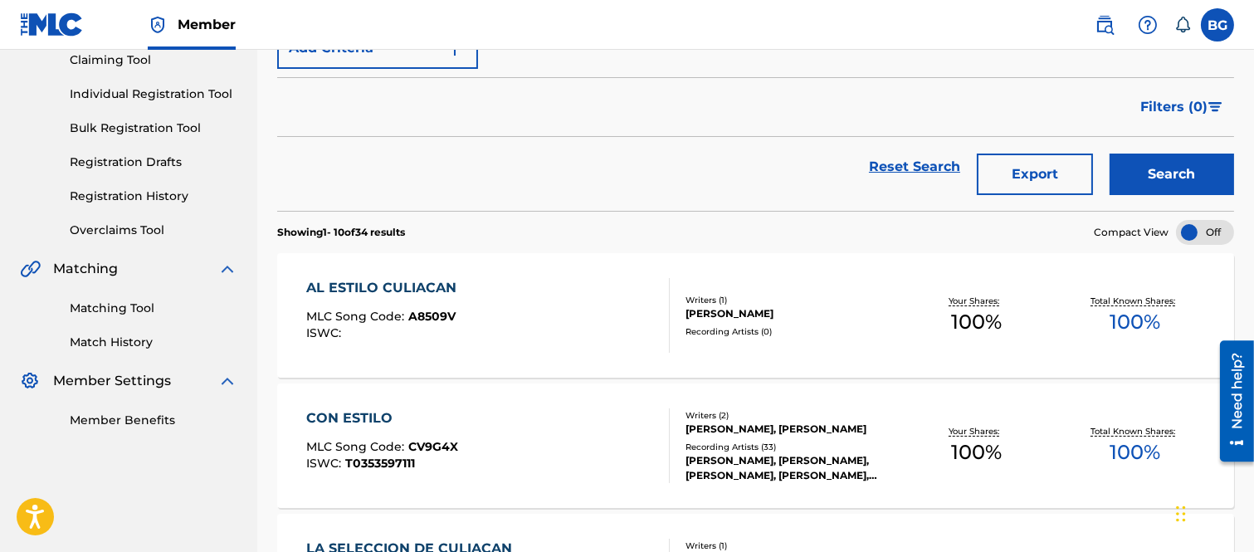
click at [344, 287] on div "AL ESTILO CULIACAN" at bounding box center [385, 288] width 158 height 20
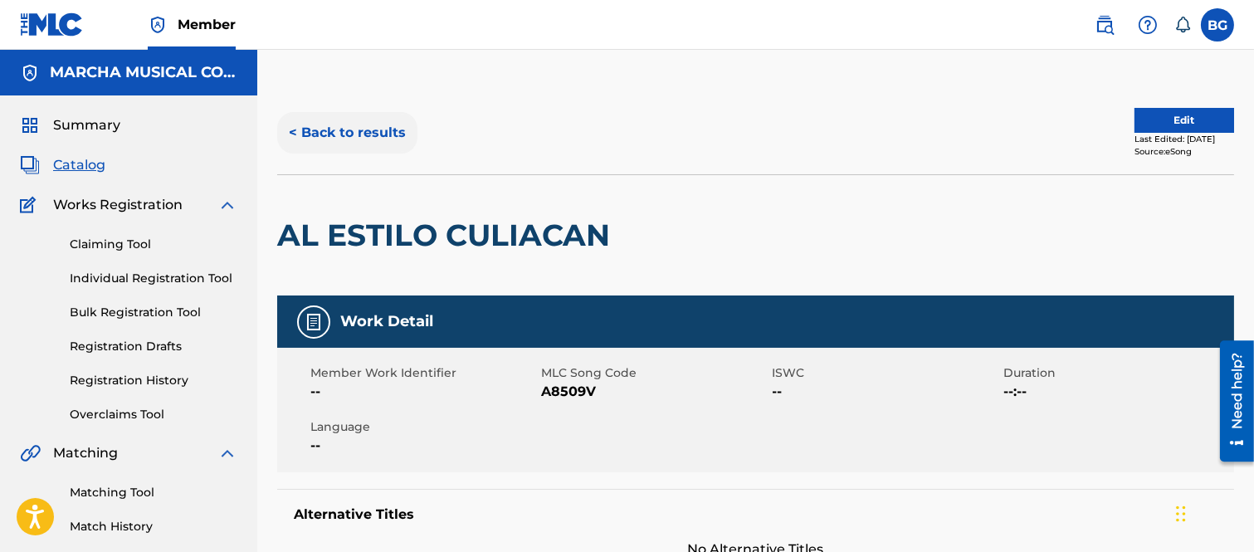
click at [293, 129] on button "< Back to results" at bounding box center [347, 132] width 140 height 41
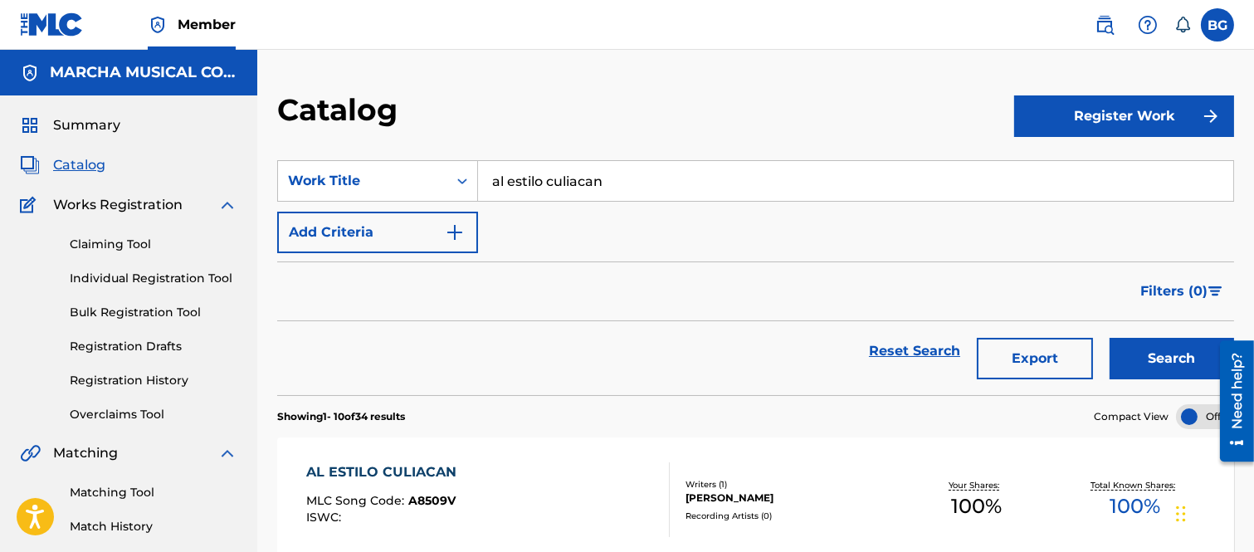
click at [641, 173] on input "al estilo culiacan" at bounding box center [855, 181] width 755 height 40
type input "a"
click at [590, 213] on span "puerta" at bounding box center [591, 218] width 46 height 16
type input "al cruzar la puerta"
click at [1117, 353] on button "Search" at bounding box center [1171, 358] width 124 height 41
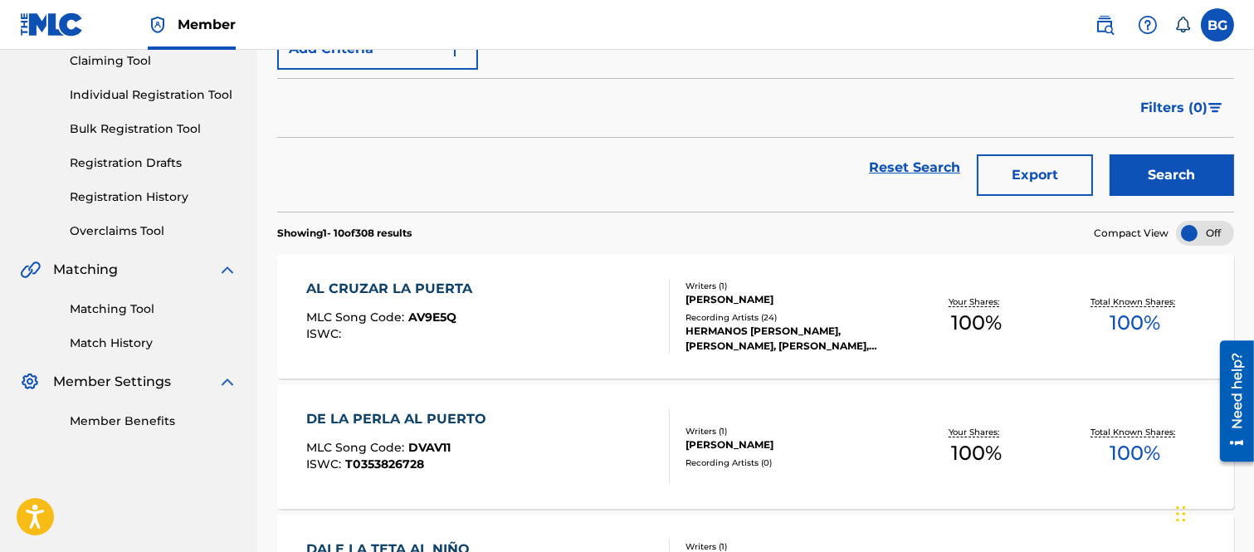
scroll to position [184, 0]
click at [417, 286] on div "AL CRUZAR LA PUERTA" at bounding box center [393, 288] width 174 height 20
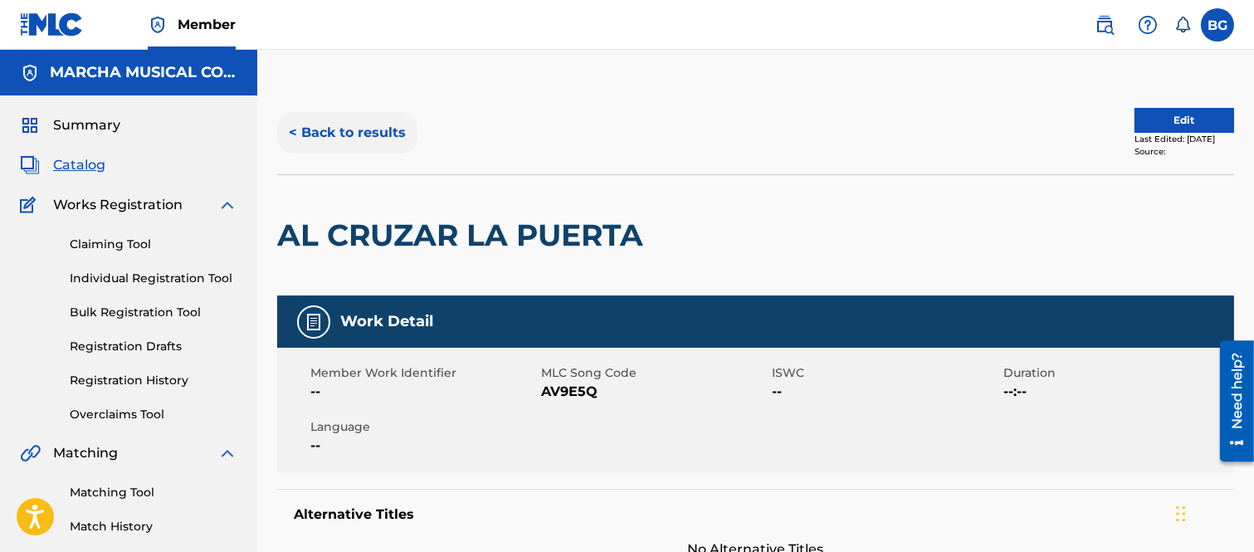
click at [296, 129] on button "< Back to results" at bounding box center [347, 132] width 140 height 41
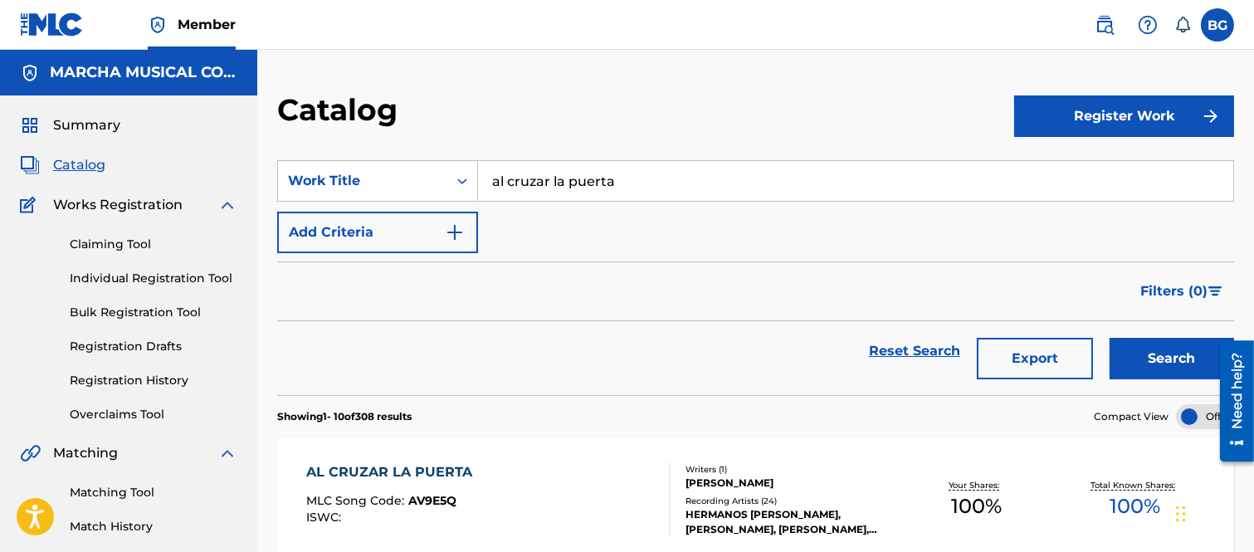
click at [650, 179] on input "al cruzar la puerta" at bounding box center [855, 181] width 755 height 40
type input "a"
drag, startPoint x: 553, startPoint y: 212, endPoint x: 582, endPoint y: 227, distance: 33.8
click at [553, 212] on strong "rastro" at bounding box center [566, 218] width 41 height 16
type input "no dejo rastro"
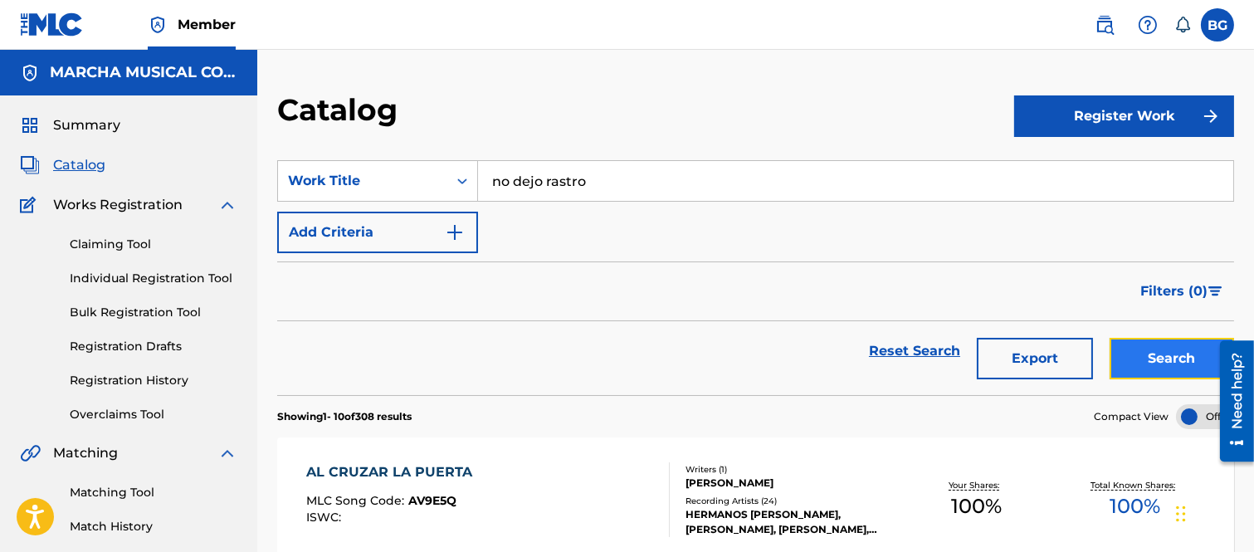
click at [1147, 365] on button "Search" at bounding box center [1171, 358] width 124 height 41
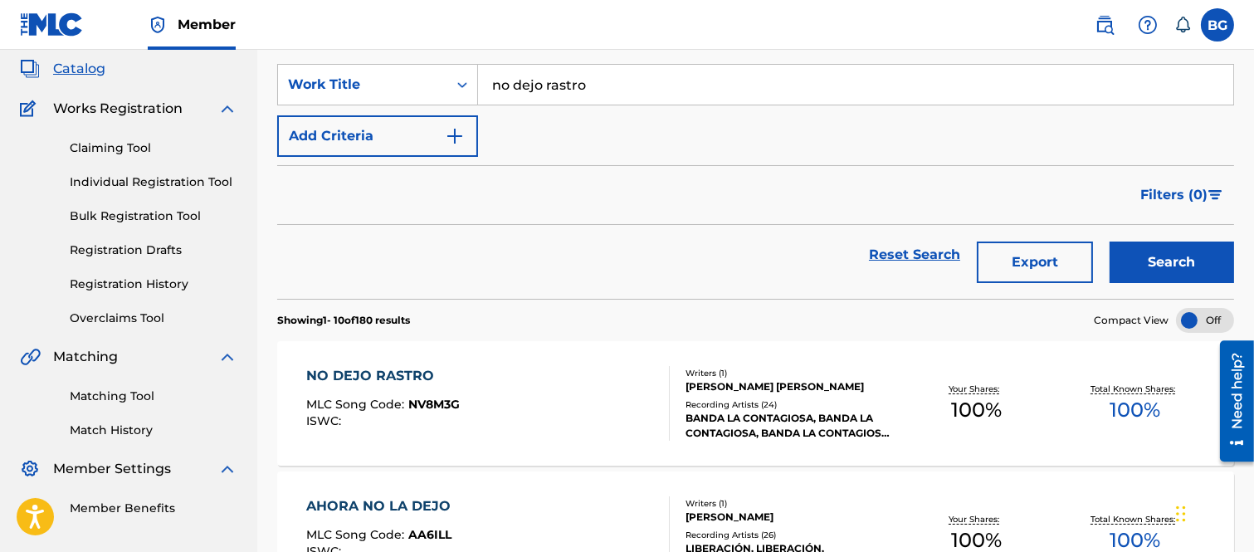
scroll to position [184, 0]
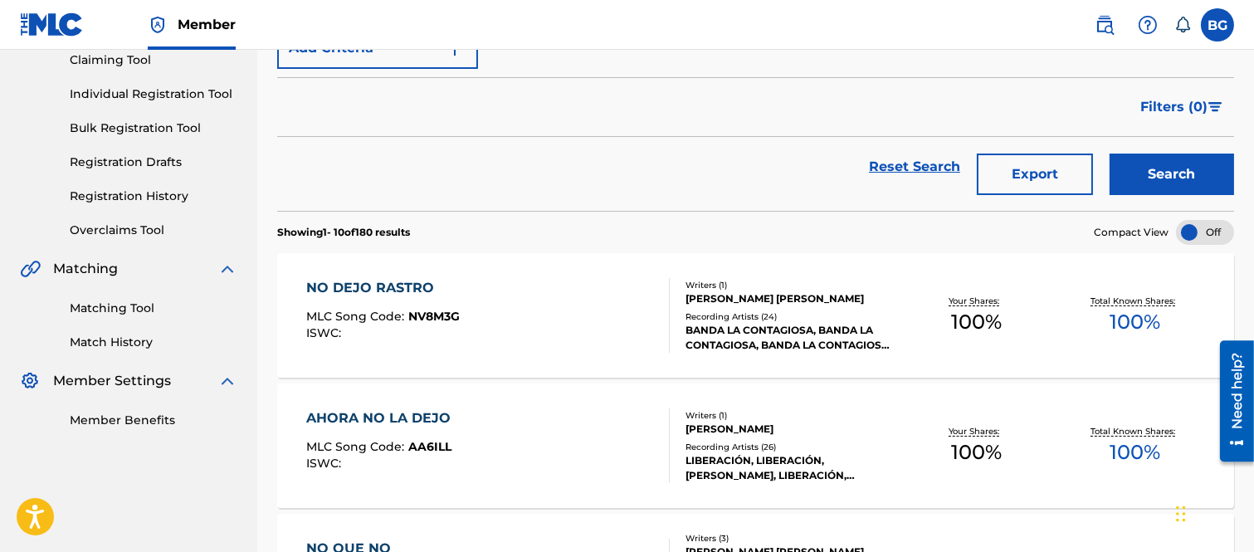
click at [366, 282] on div "NO DEJO RASTRO" at bounding box center [382, 288] width 153 height 20
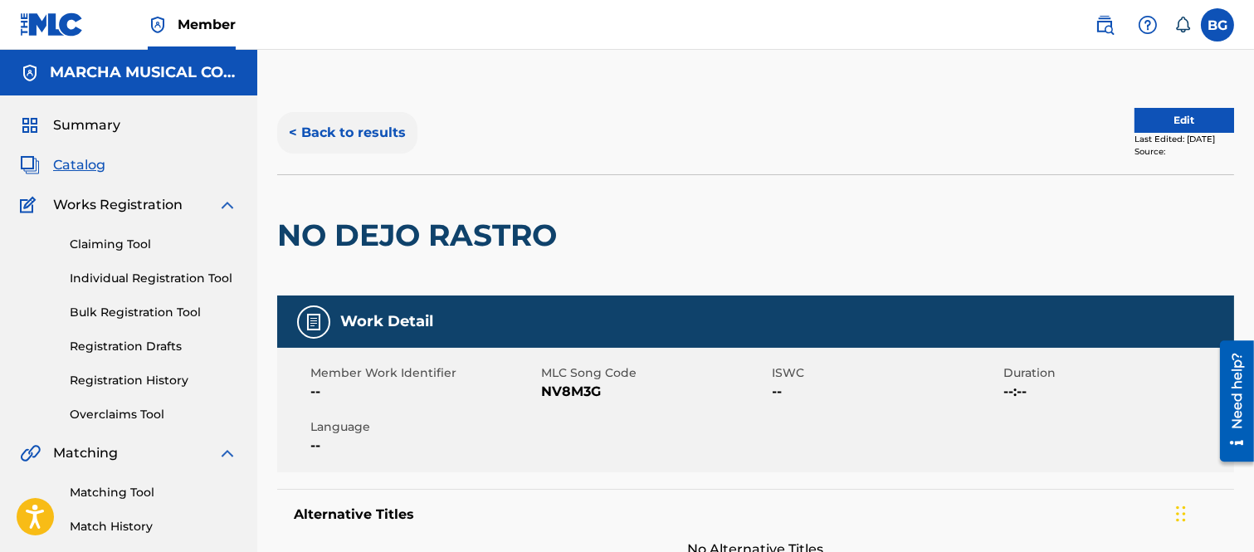
click at [290, 129] on button "< Back to results" at bounding box center [347, 132] width 140 height 41
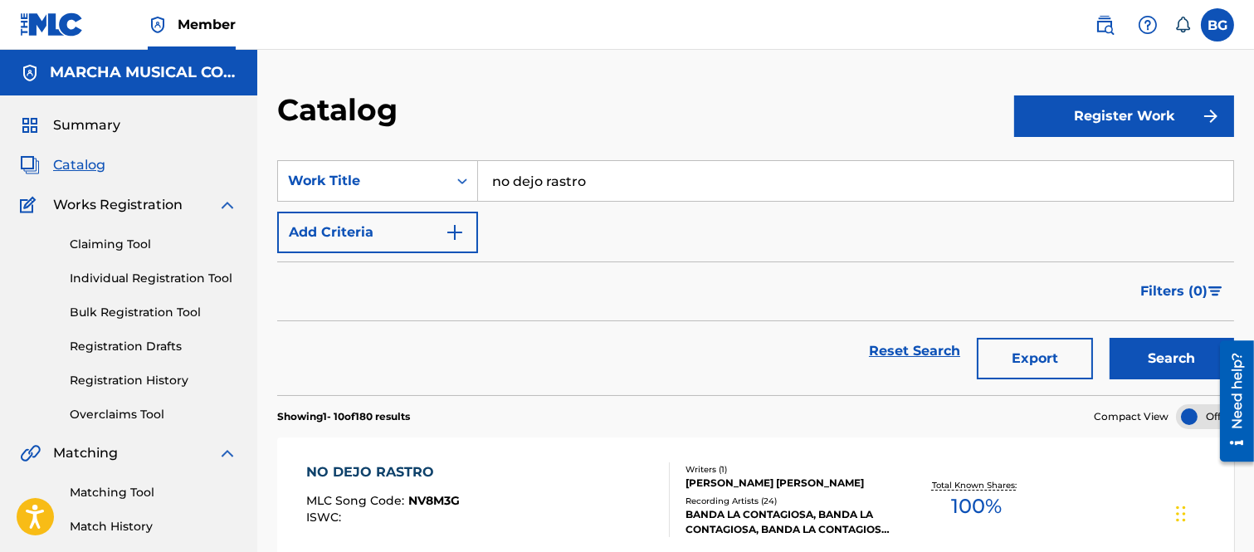
click at [619, 172] on input "no dejo rastro" at bounding box center [855, 181] width 755 height 40
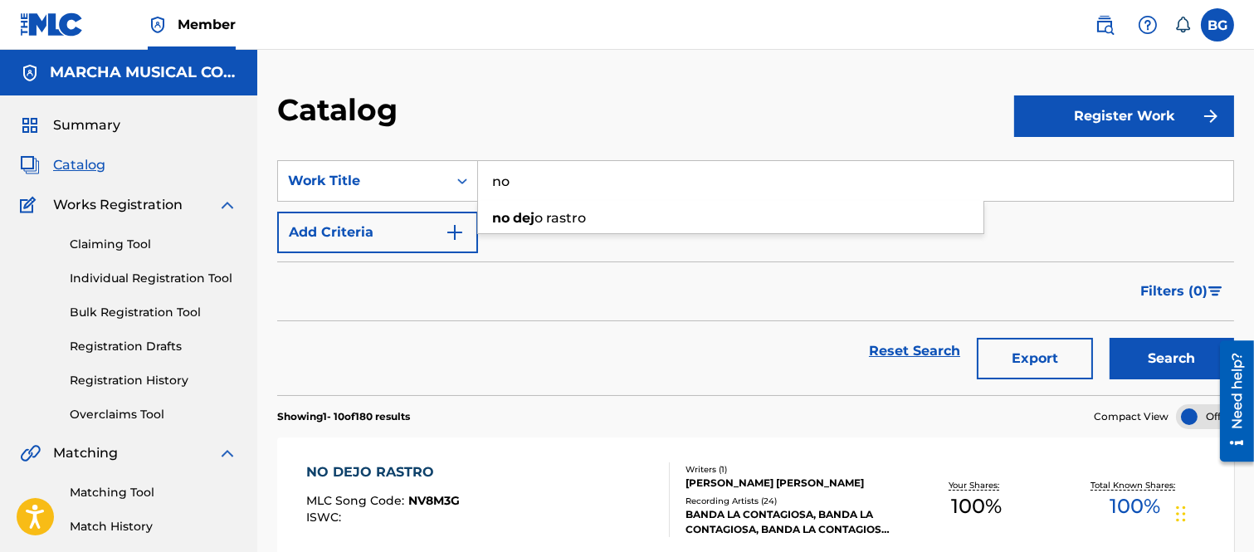
type input "n"
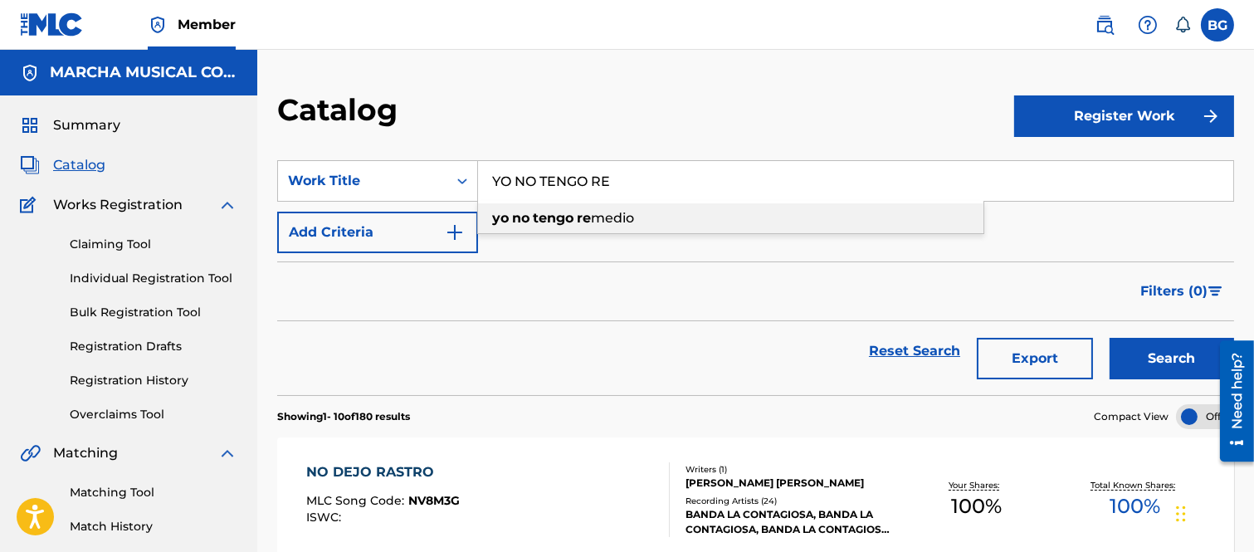
click at [521, 217] on strong "no" at bounding box center [520, 218] width 17 height 16
type input "yo no tengo remedio"
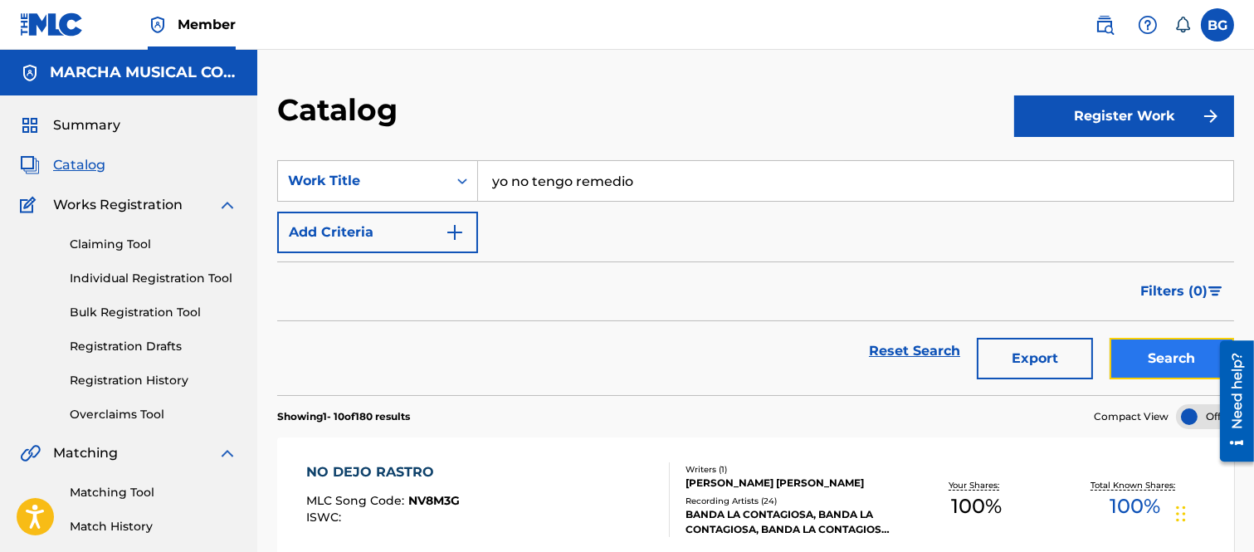
click at [1146, 344] on button "Search" at bounding box center [1171, 358] width 124 height 41
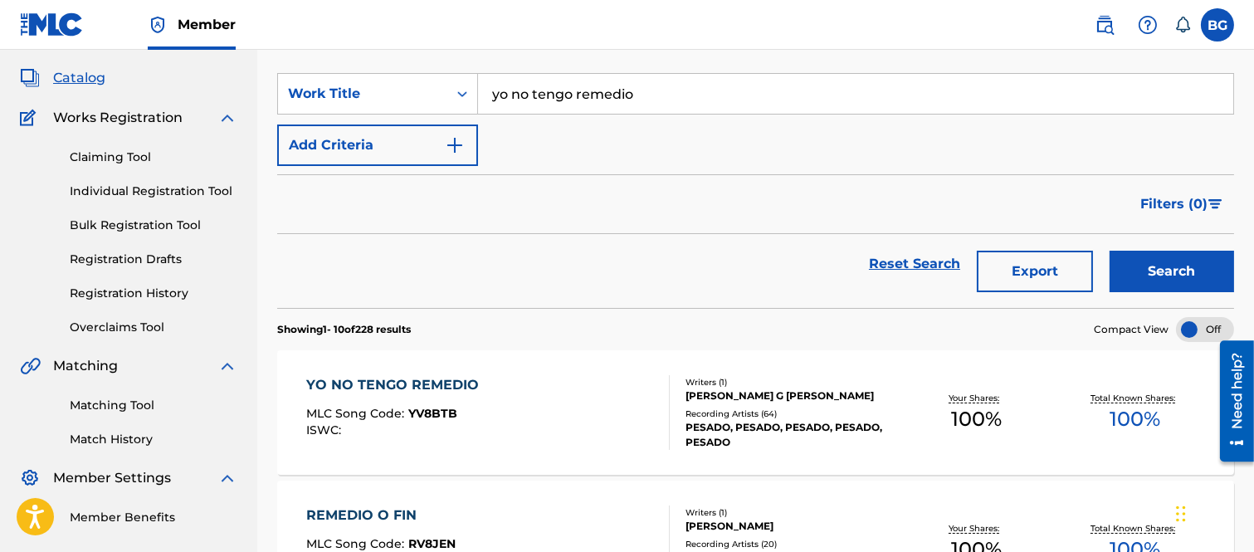
scroll to position [184, 0]
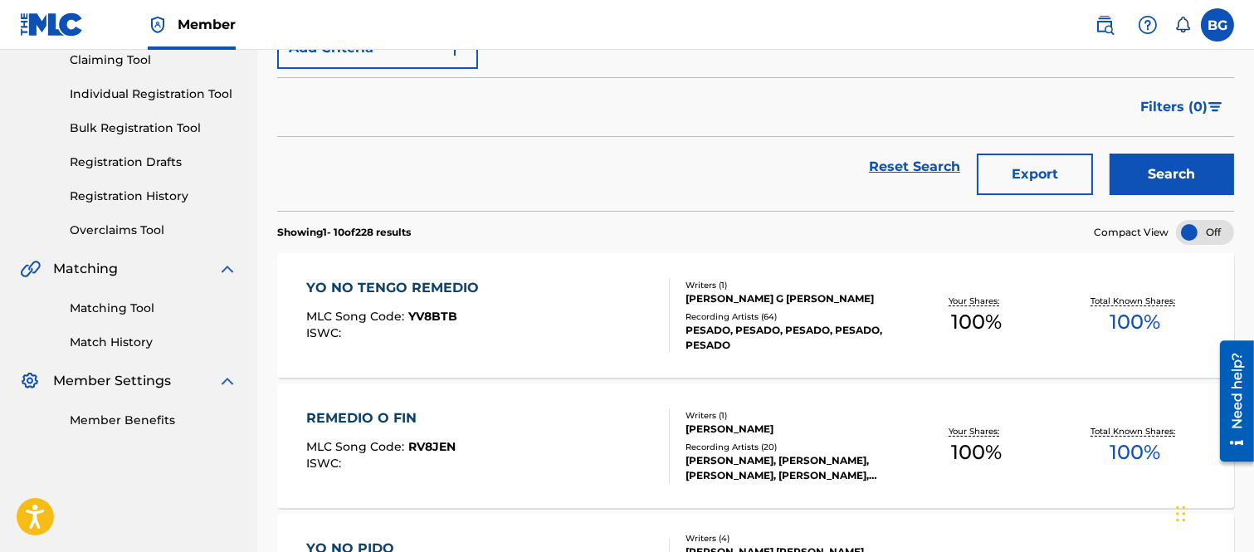
click at [388, 287] on div "YO NO TENGO REMEDIO" at bounding box center [396, 288] width 181 height 20
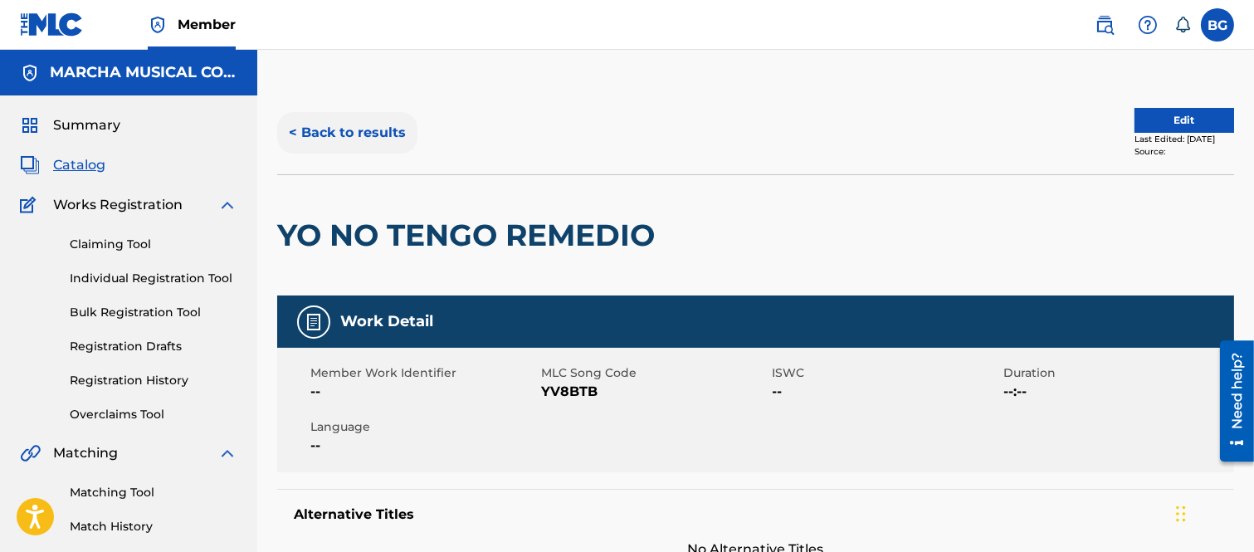
click at [295, 128] on button "< Back to results" at bounding box center [347, 132] width 140 height 41
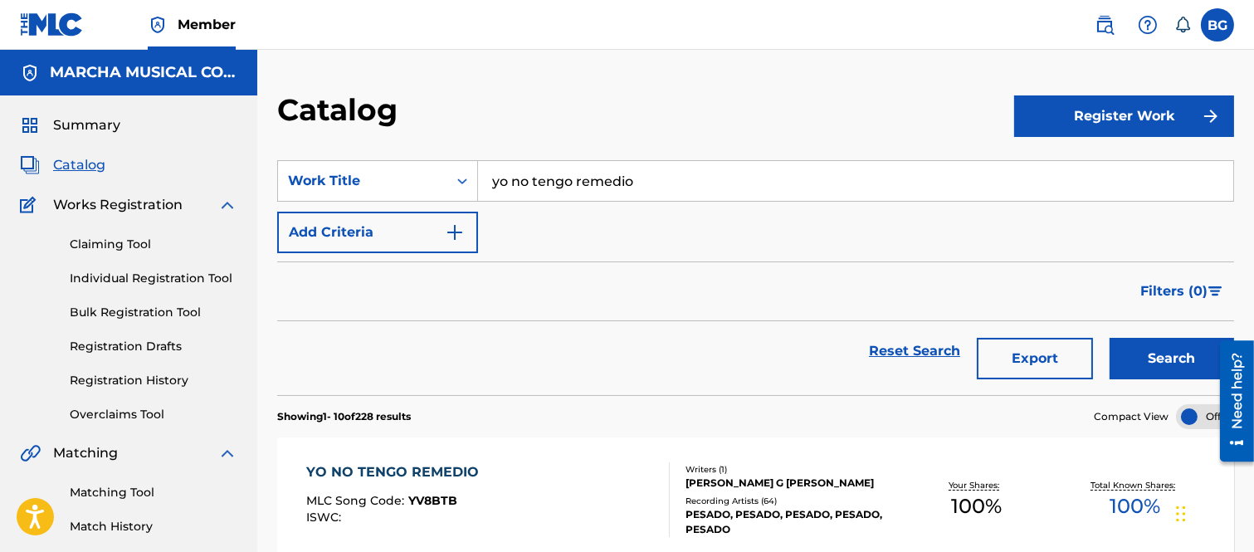
click at [660, 181] on input "yo no tengo remedio" at bounding box center [855, 181] width 755 height 40
type input "y"
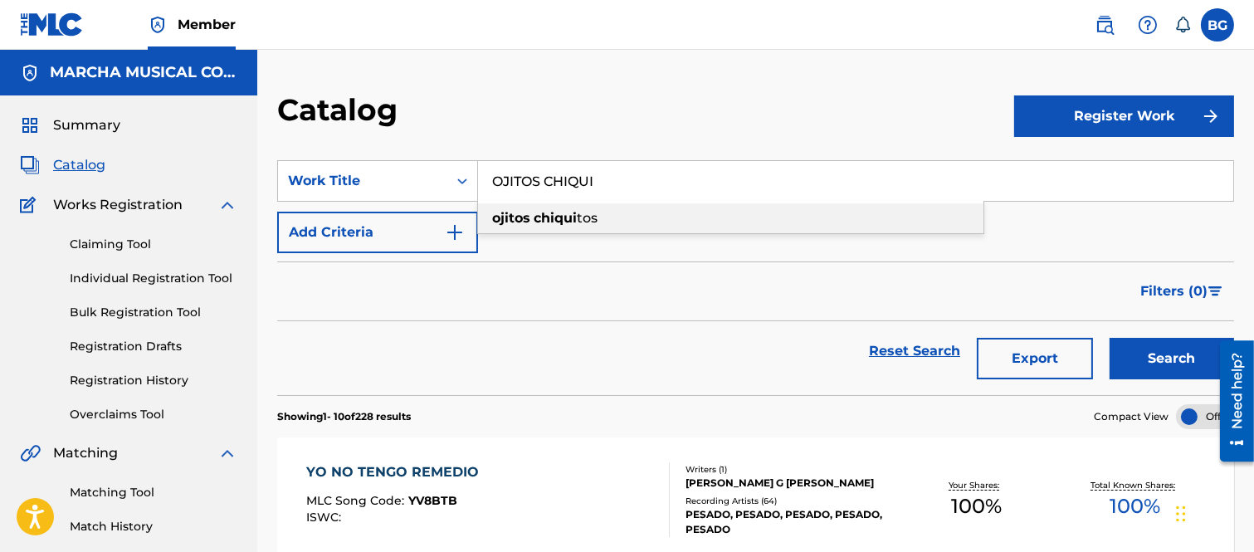
click at [534, 217] on strong "chiqui" at bounding box center [555, 218] width 43 height 16
type input "ojitos chiquitos"
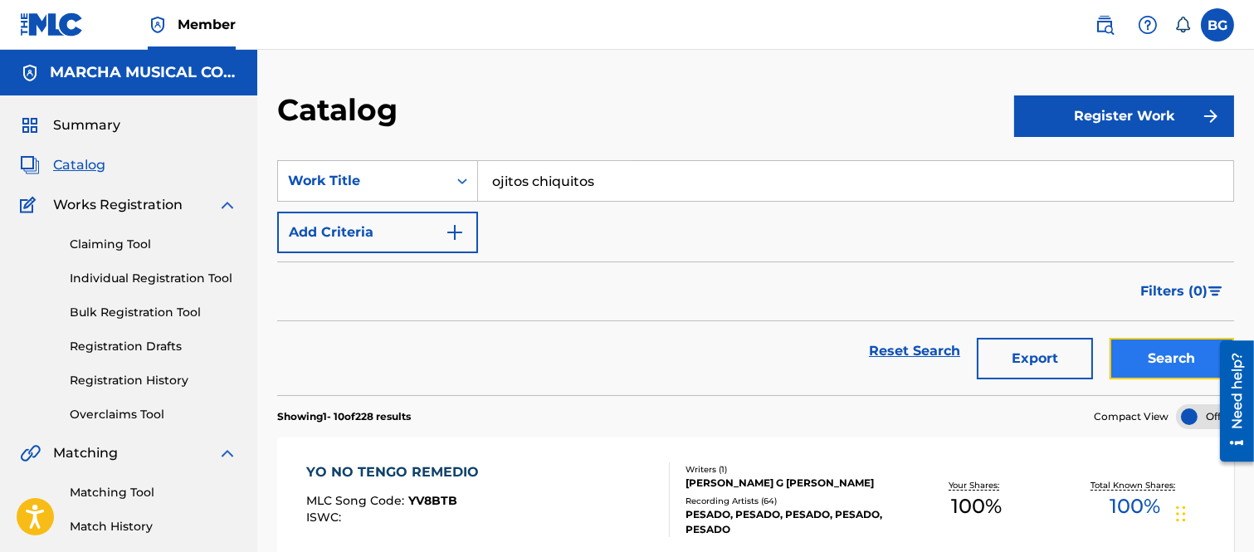
click at [1166, 354] on button "Search" at bounding box center [1171, 358] width 124 height 41
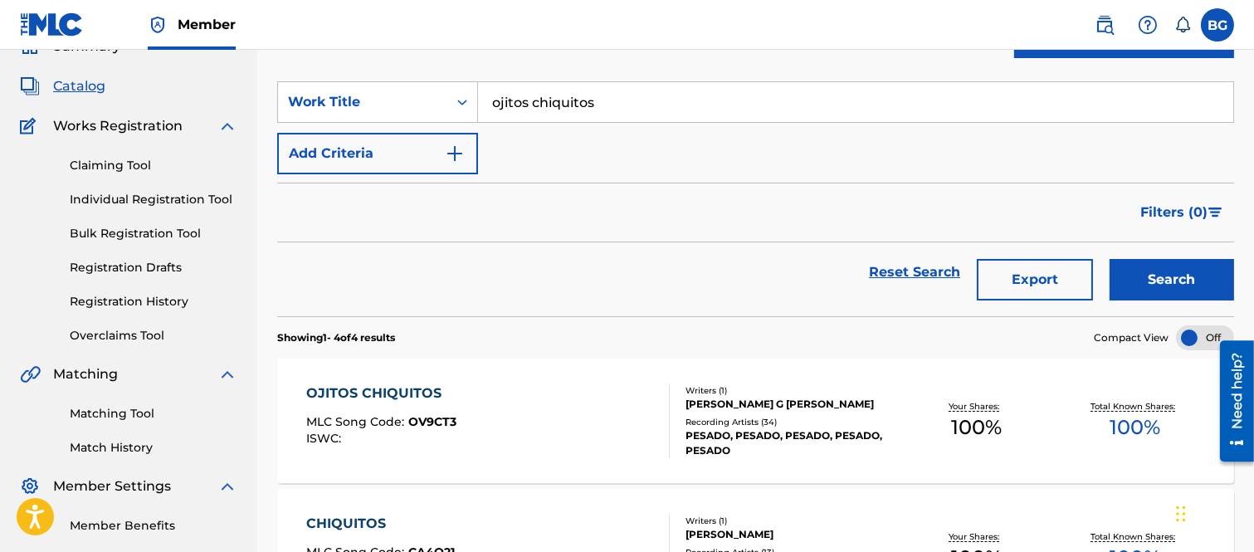
scroll to position [184, 0]
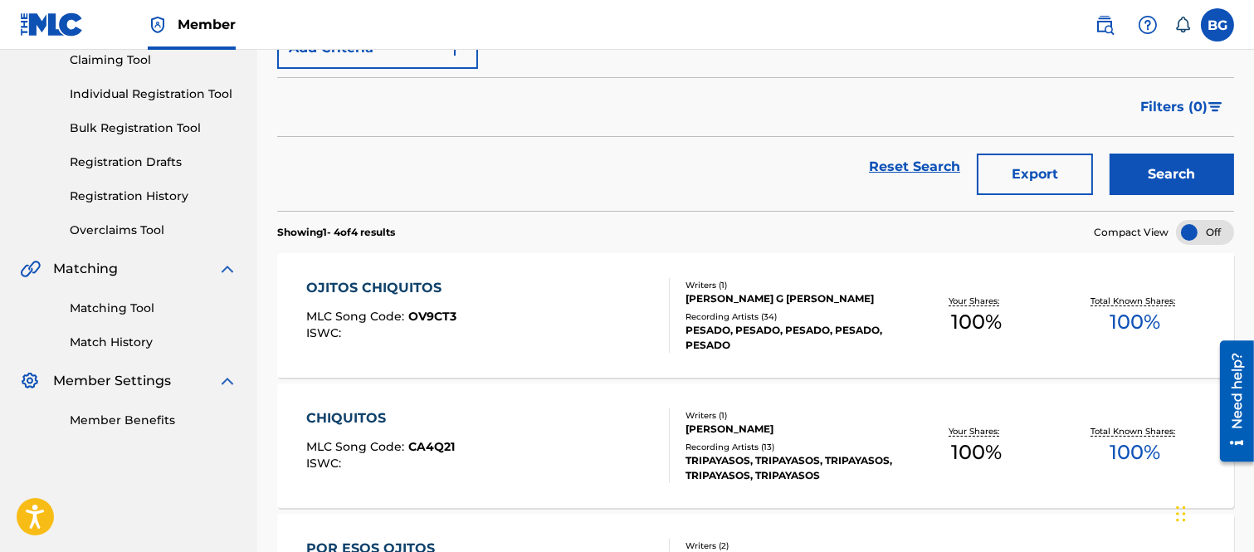
click at [398, 294] on div "OJITOS CHIQUITOS" at bounding box center [381, 288] width 150 height 20
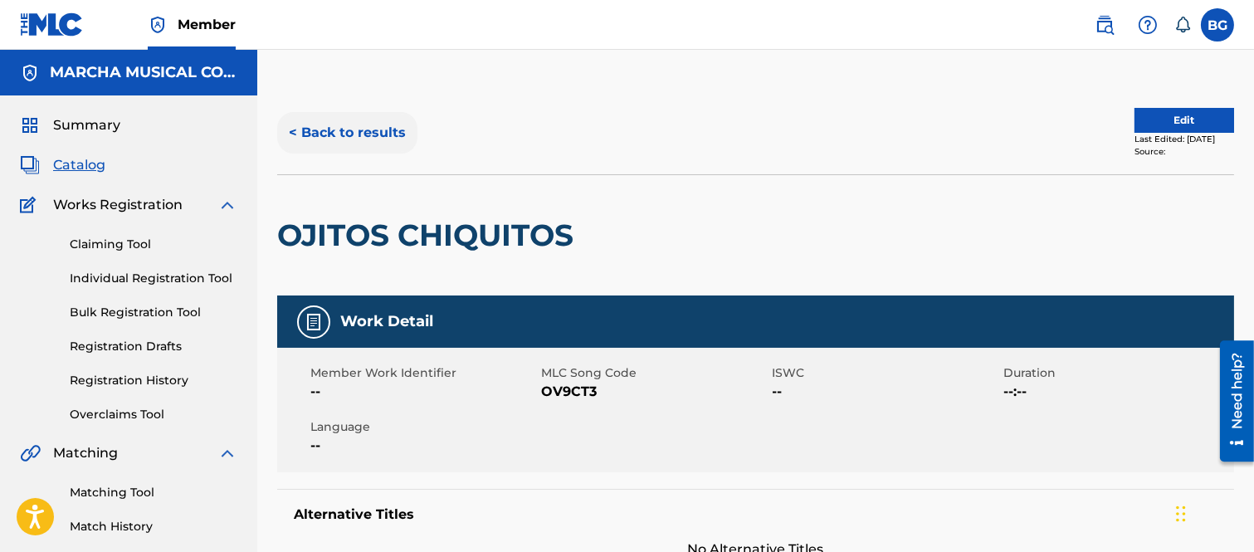
click at [290, 122] on button "< Back to results" at bounding box center [347, 132] width 140 height 41
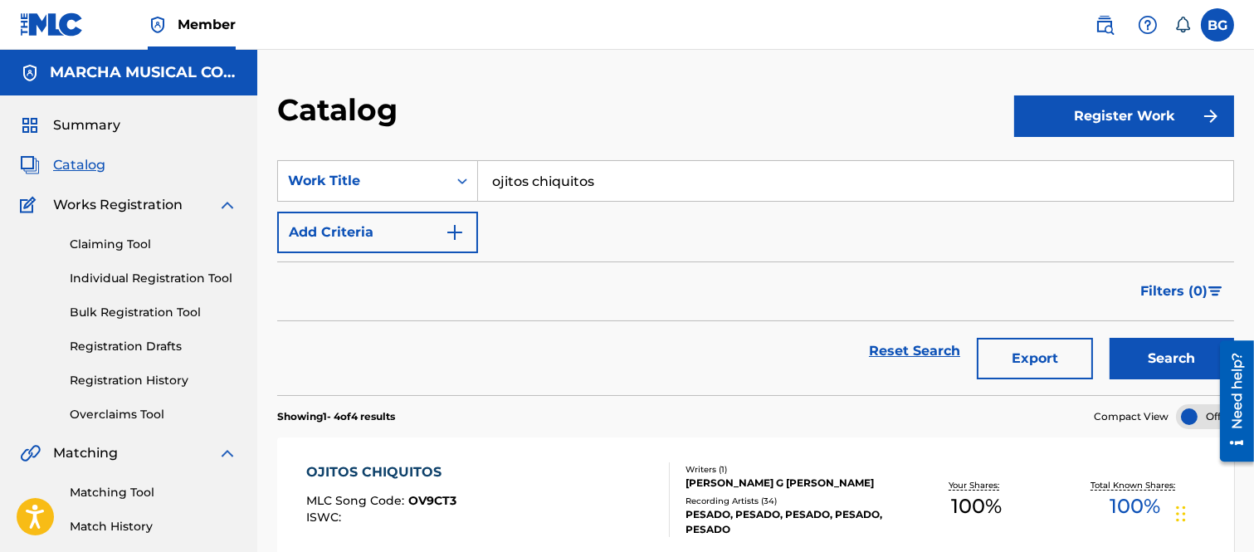
click at [676, 183] on input "ojitos chiquitos" at bounding box center [855, 181] width 755 height 40
type input "o"
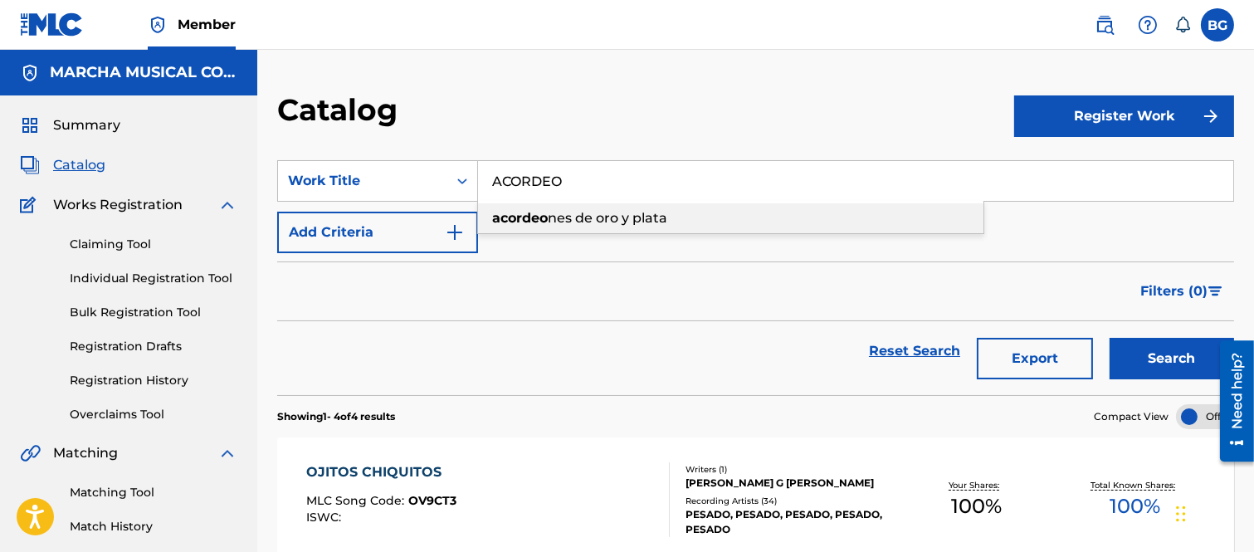
click at [611, 218] on span "nes de oro y plata" at bounding box center [607, 218] width 119 height 16
type input "acordeones de oro y plata"
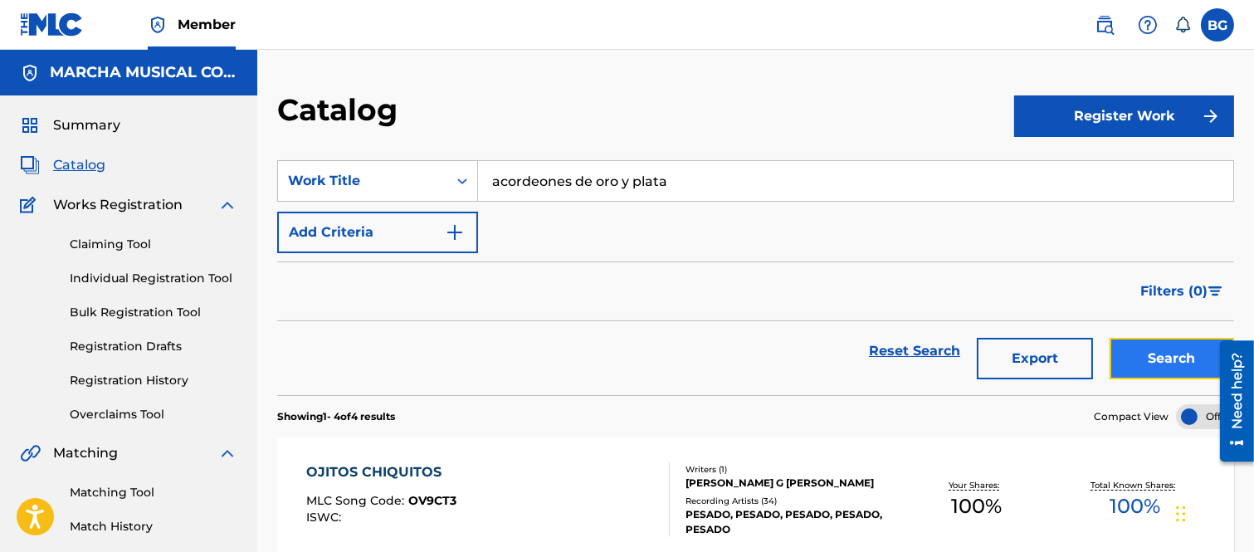
click at [1138, 352] on button "Search" at bounding box center [1171, 358] width 124 height 41
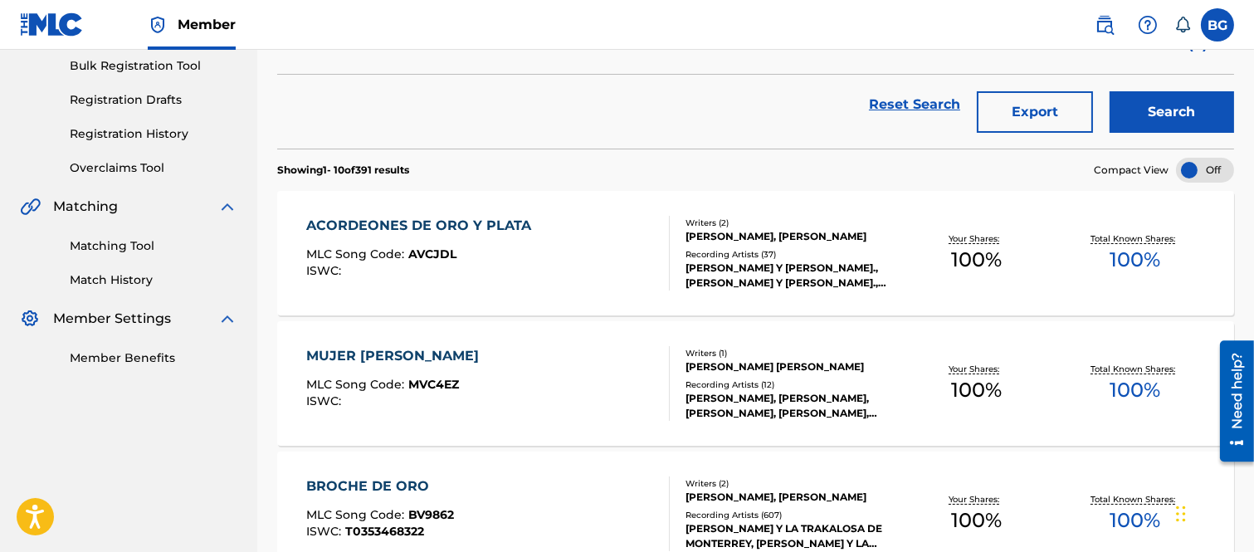
scroll to position [276, 0]
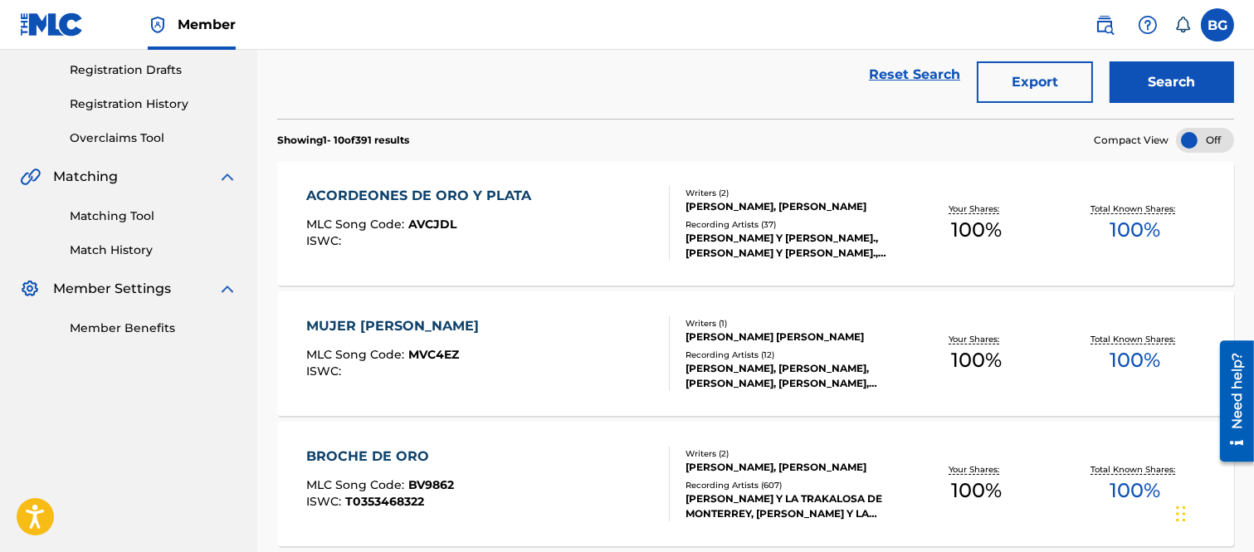
click at [369, 197] on div "ACORDEONES DE ORO Y PLATA" at bounding box center [422, 196] width 233 height 20
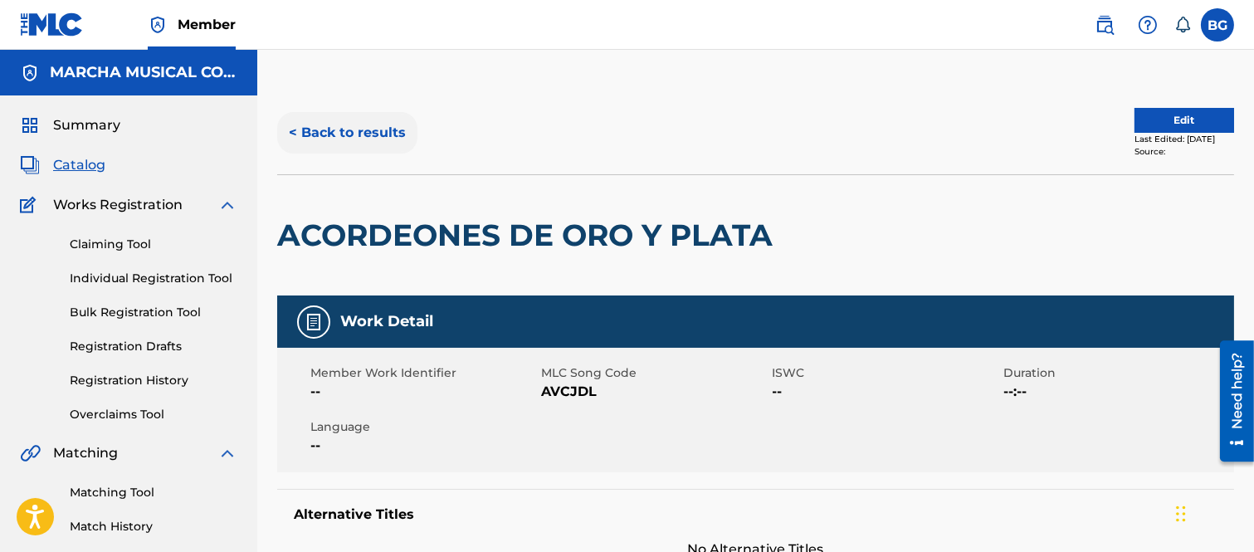
click at [294, 131] on button "< Back to results" at bounding box center [347, 132] width 140 height 41
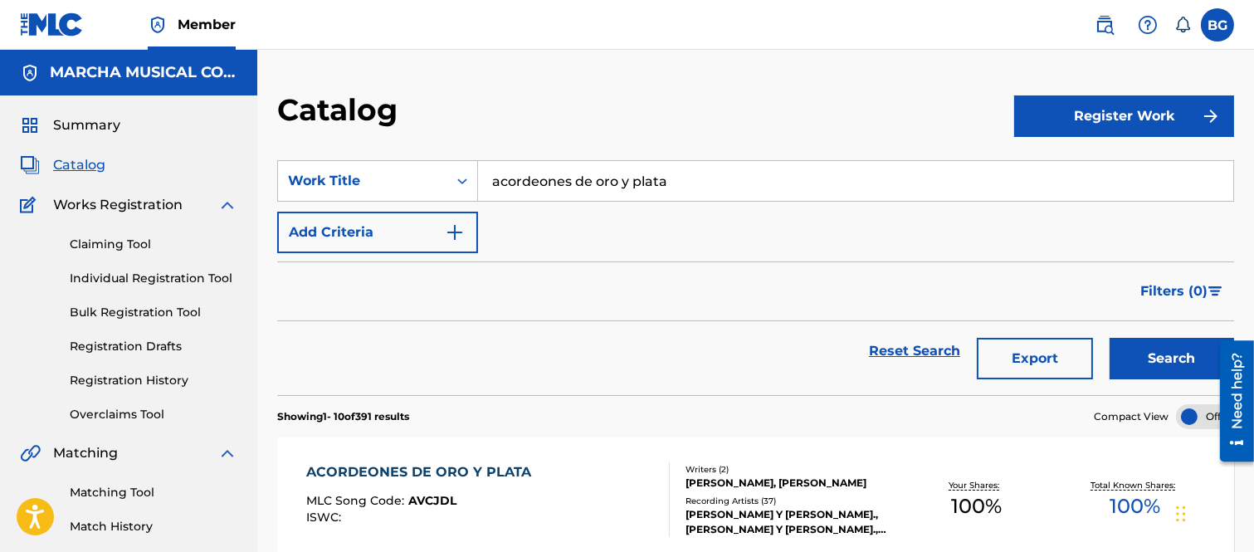
click at [702, 180] on input "acordeones de oro y plata" at bounding box center [855, 181] width 755 height 40
type input "a"
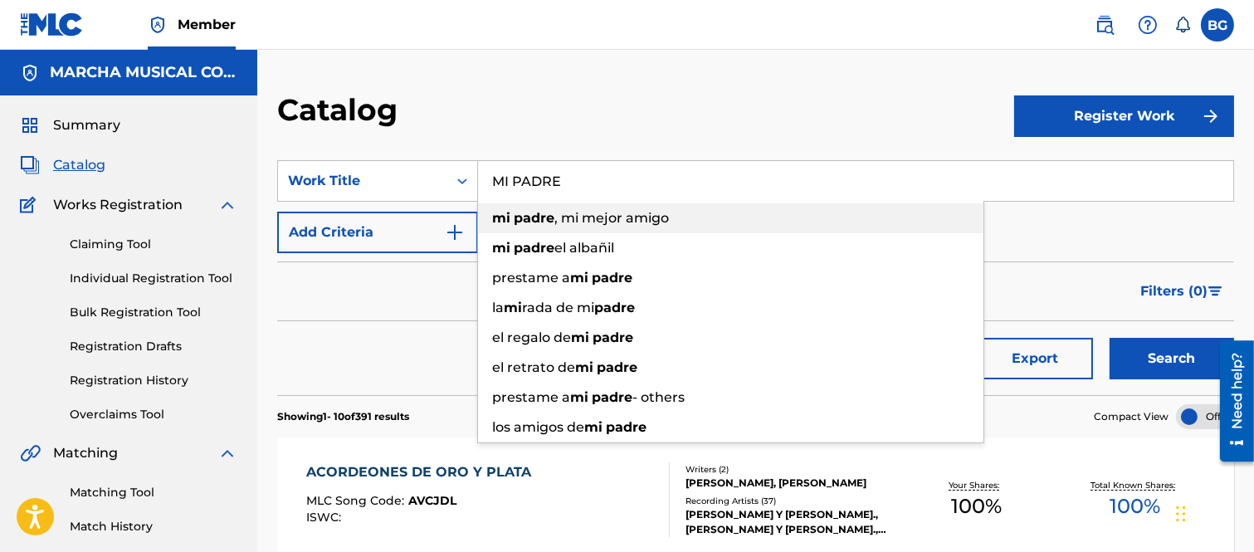
drag, startPoint x: 596, startPoint y: 221, endPoint x: 637, endPoint y: 227, distance: 42.0
click at [596, 220] on span ", mi mejor amigo" at bounding box center [611, 218] width 114 height 16
type input "mi padre, mi mejor amigo"
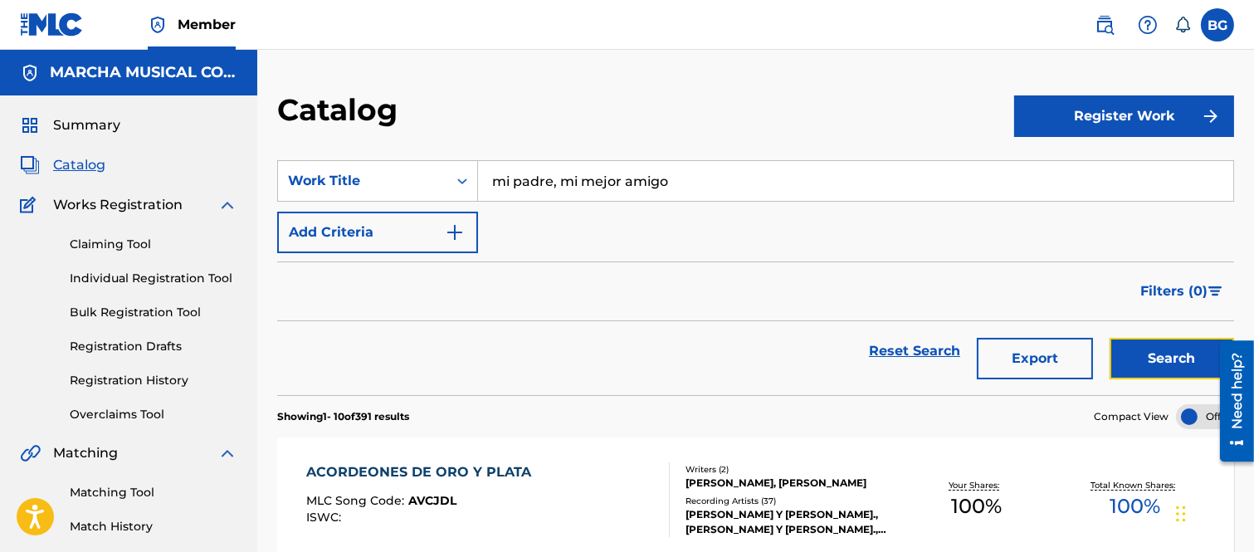
drag, startPoint x: 1138, startPoint y: 348, endPoint x: 1123, endPoint y: 335, distance: 20.0
click at [1140, 347] on button "Search" at bounding box center [1171, 358] width 124 height 41
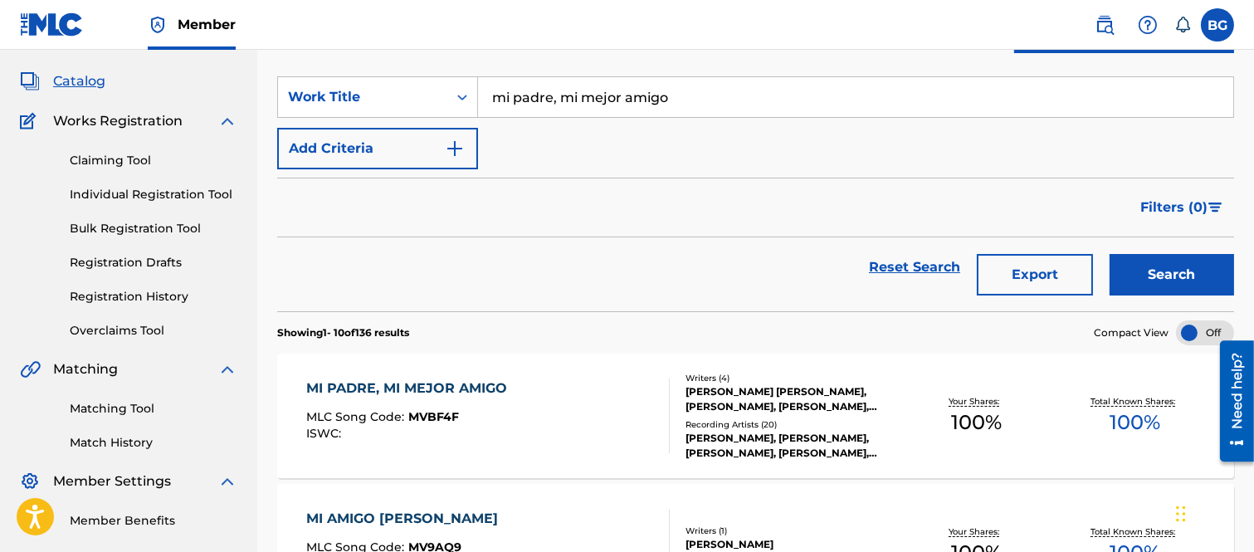
scroll to position [184, 0]
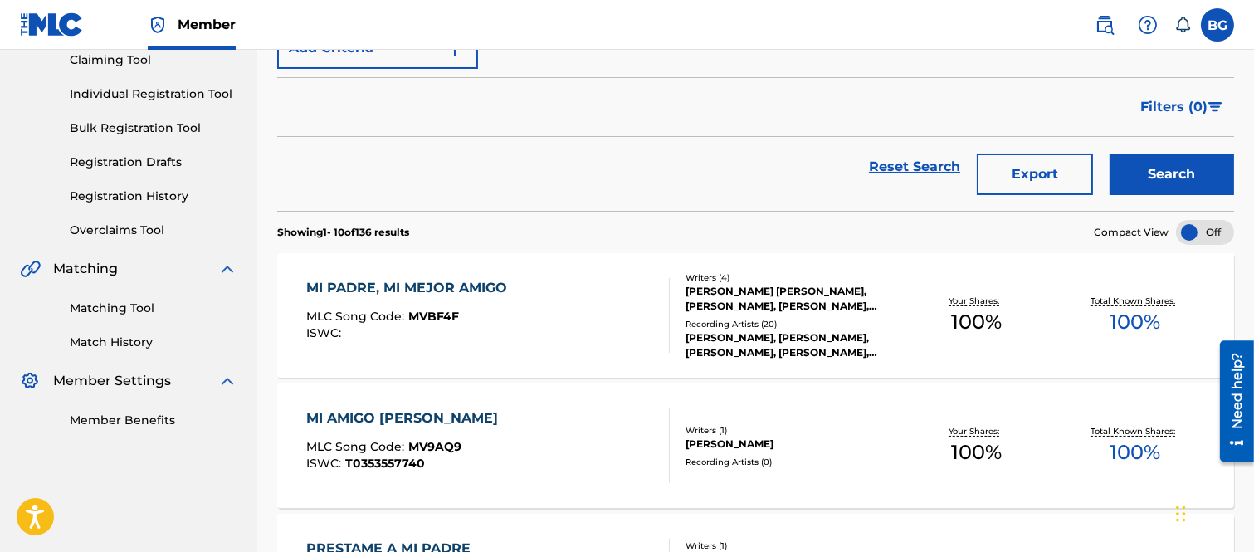
click at [436, 283] on div "MI PADRE, MI MEJOR AMIGO" at bounding box center [410, 288] width 209 height 20
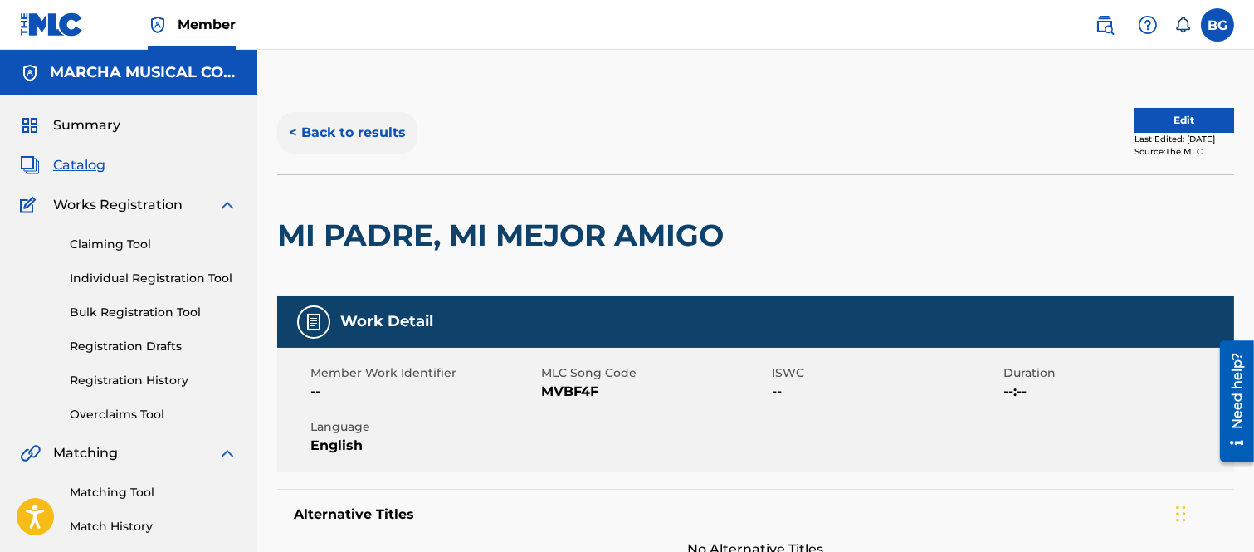
click at [294, 129] on button "< Back to results" at bounding box center [347, 132] width 140 height 41
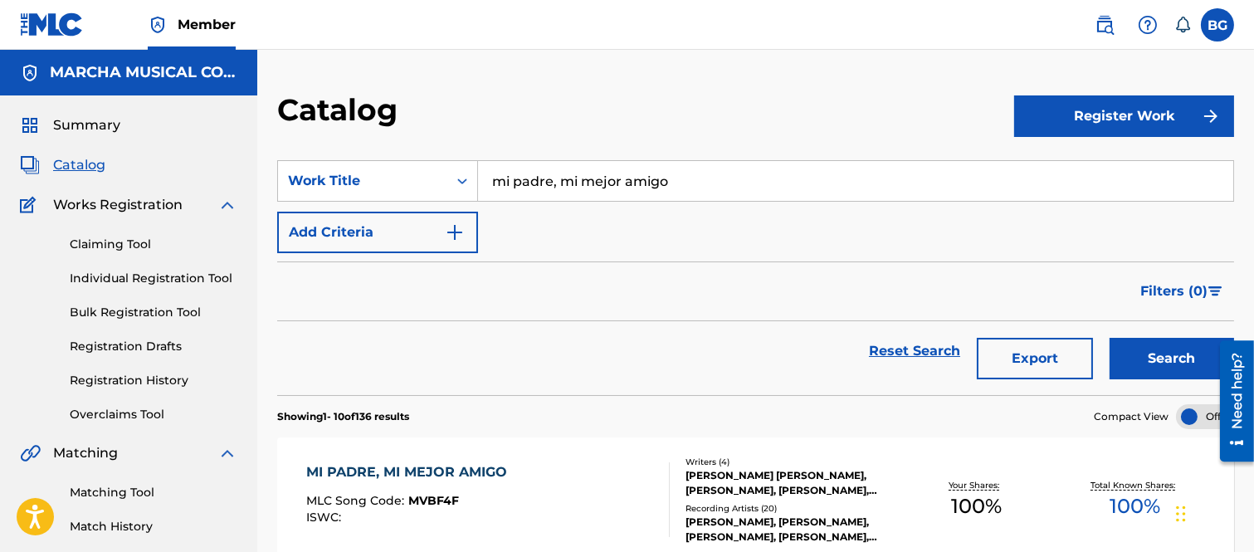
click at [689, 177] on input "mi padre, mi mejor amigo" at bounding box center [855, 181] width 755 height 40
type input "m"
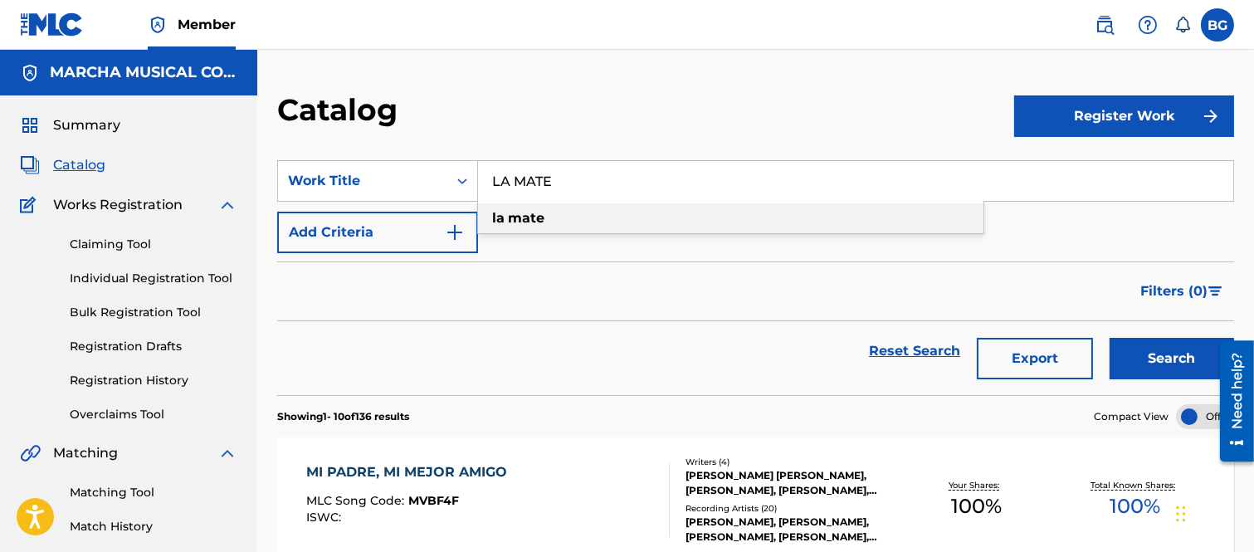
click at [533, 214] on strong "mate" at bounding box center [526, 218] width 37 height 16
type input "la mate"
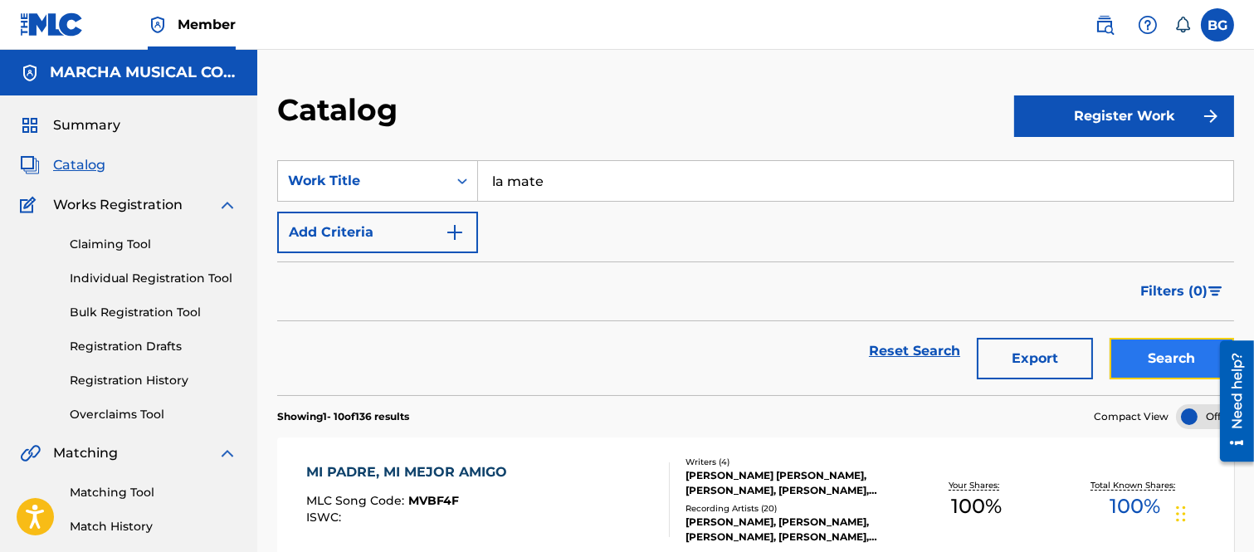
click at [1132, 354] on button "Search" at bounding box center [1171, 358] width 124 height 41
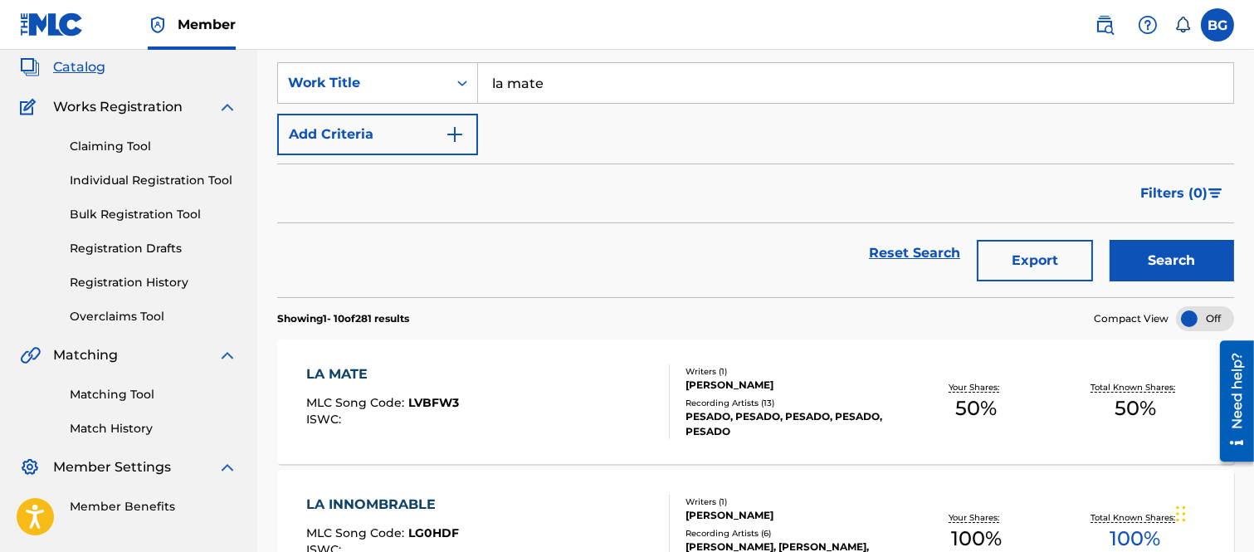
scroll to position [276, 0]
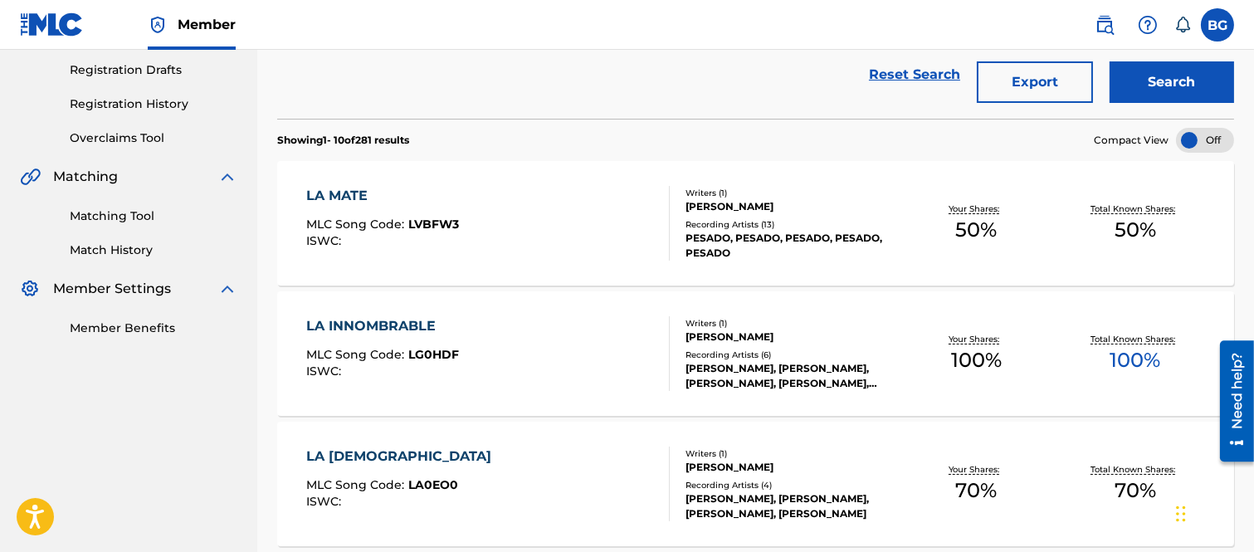
click at [349, 197] on div "LA MATE" at bounding box center [382, 196] width 153 height 20
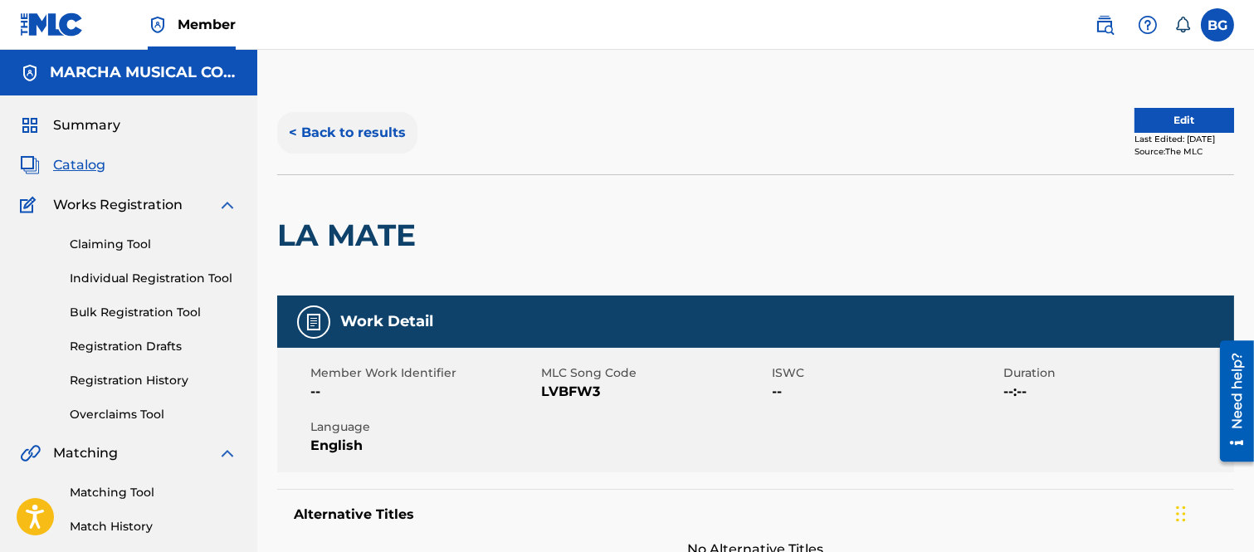
click at [295, 128] on button "< Back to results" at bounding box center [347, 132] width 140 height 41
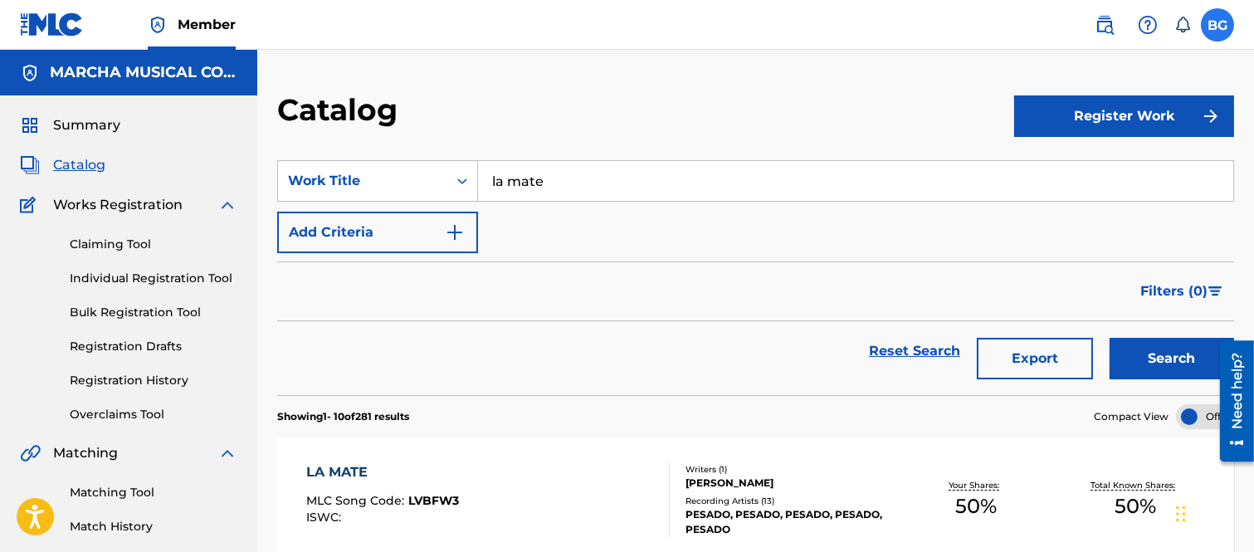
click at [1217, 18] on label at bounding box center [1217, 24] width 33 height 33
click at [1217, 25] on input "BG Bertha Alicia Garza [EMAIL_ADDRESS][PERSON_NAME][DOMAIN_NAME] Notification P…" at bounding box center [1217, 25] width 0 height 0
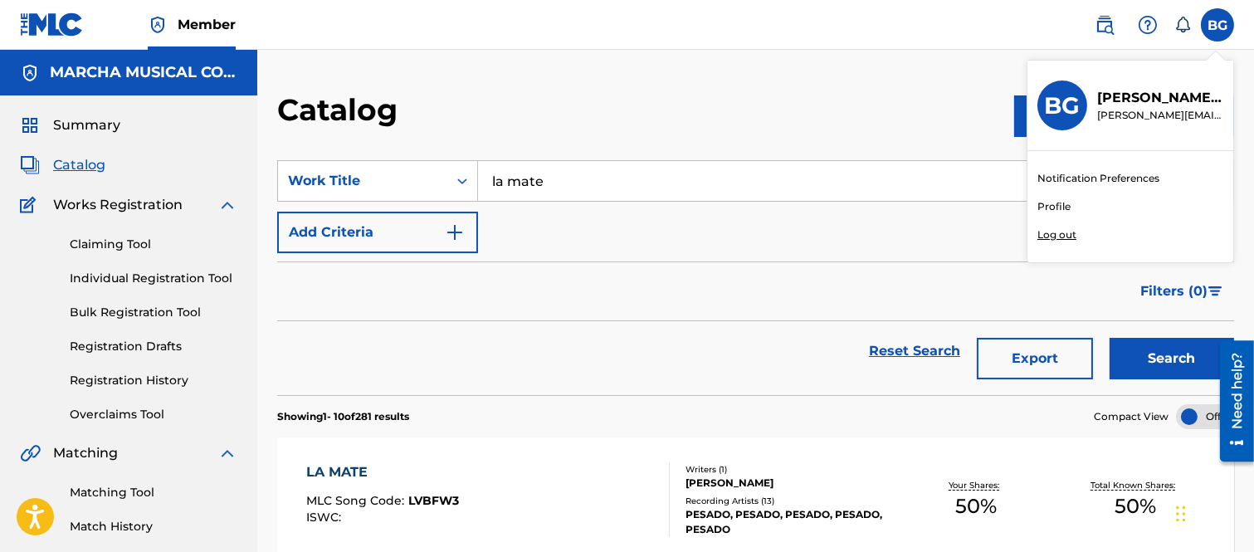
click at [1065, 234] on p "Log out" at bounding box center [1056, 234] width 39 height 15
click at [1217, 25] on input "BG Bertha Alicia Garza [EMAIL_ADDRESS][PERSON_NAME][DOMAIN_NAME] Notification P…" at bounding box center [1217, 25] width 0 height 0
